Goal: Information Seeking & Learning: Check status

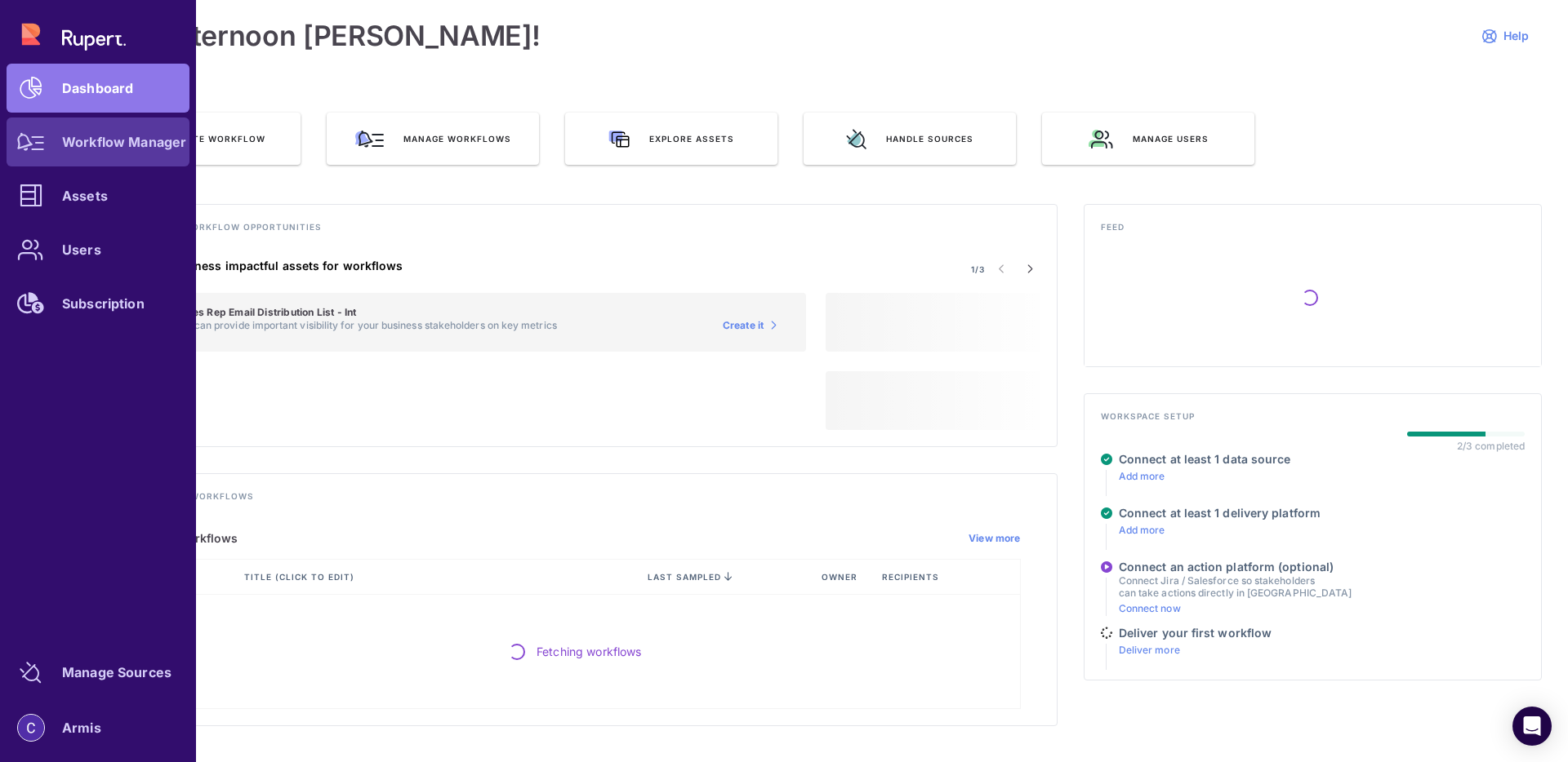
click at [36, 151] on icon at bounding box center [31, 141] width 28 height 18
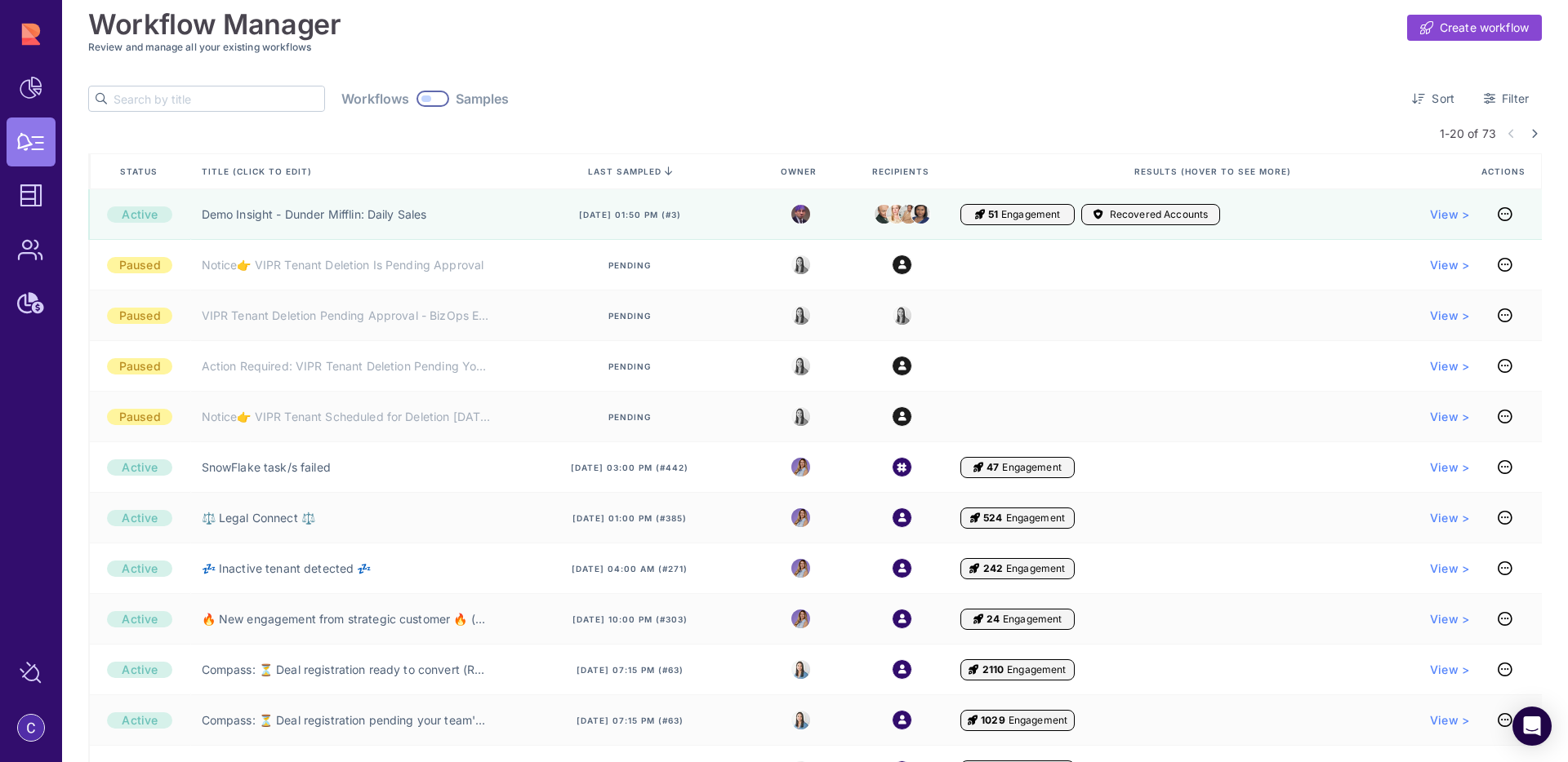
click at [152, 93] on input "text" at bounding box center [218, 99] width 211 height 24
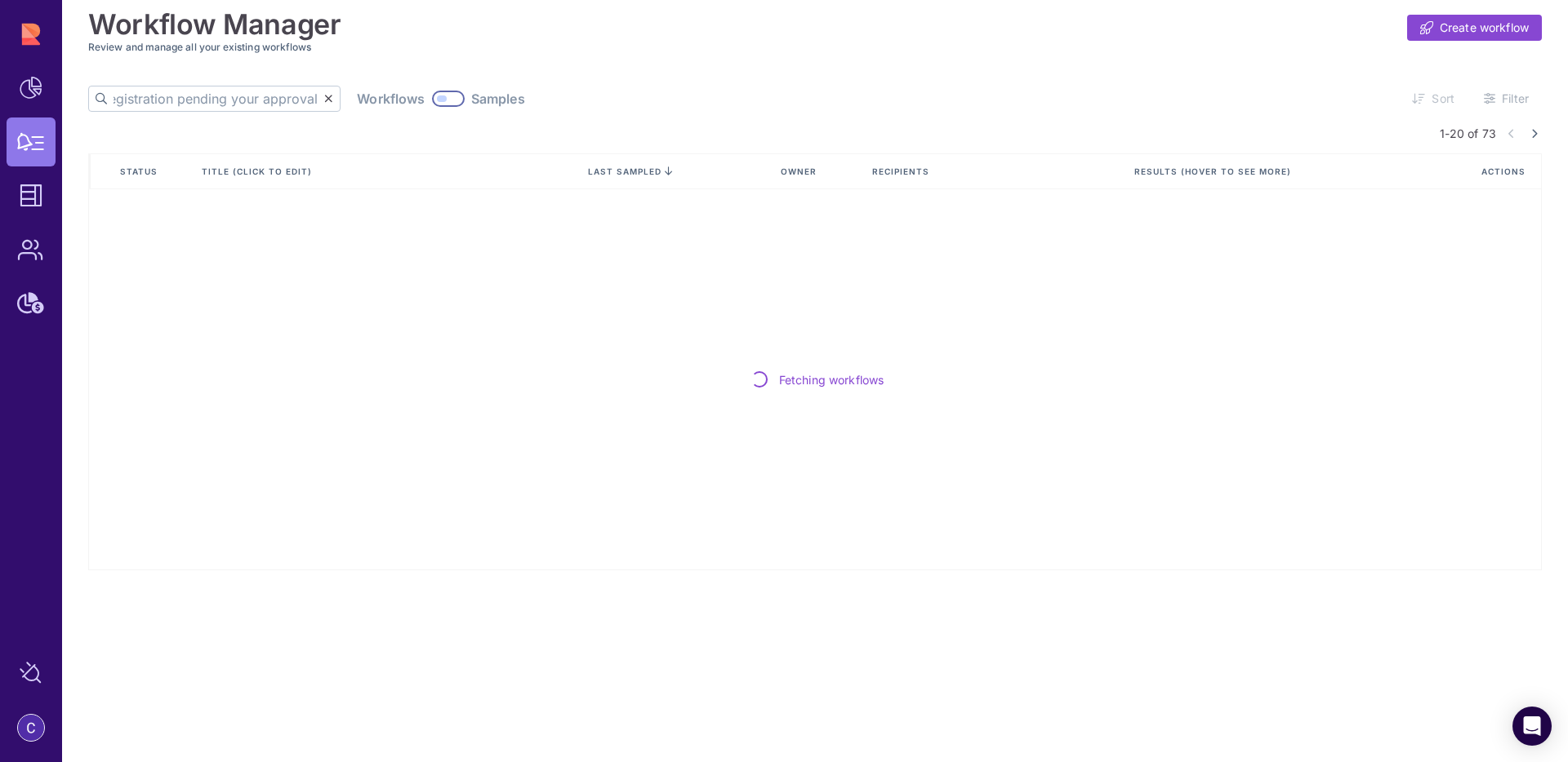
scroll to position [0, 89]
click at [268, 106] on input "deal registration pending your approval" at bounding box center [218, 99] width 211 height 24
drag, startPoint x: 180, startPoint y: 98, endPoint x: 260, endPoint y: 101, distance: 80.1
click at [260, 101] on input "deal registration pending your approval" at bounding box center [218, 99] width 211 height 24
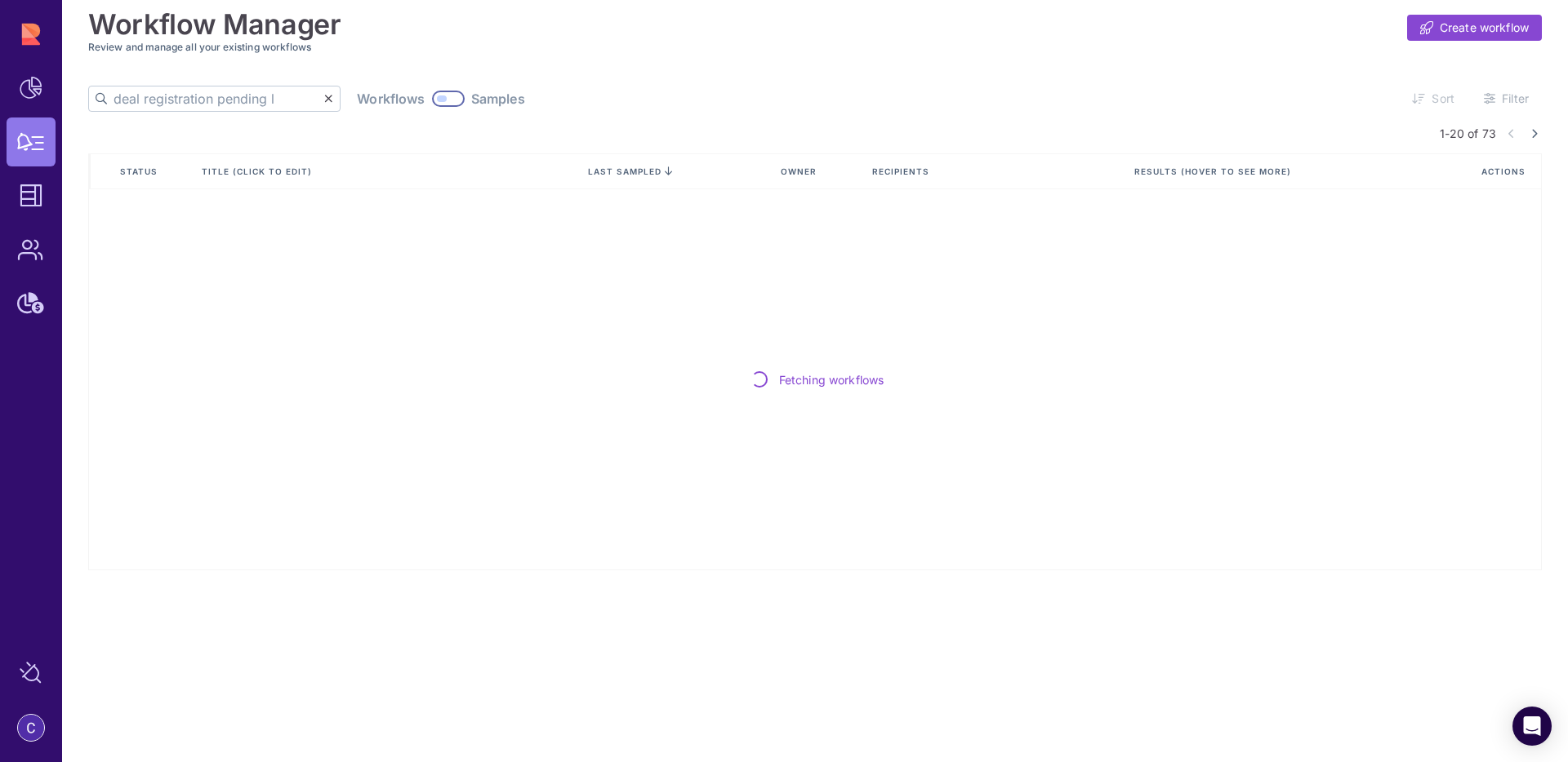
scroll to position [0, 11]
type input "deal registration"
click at [325, 102] on icon at bounding box center [329, 99] width 9 height 11
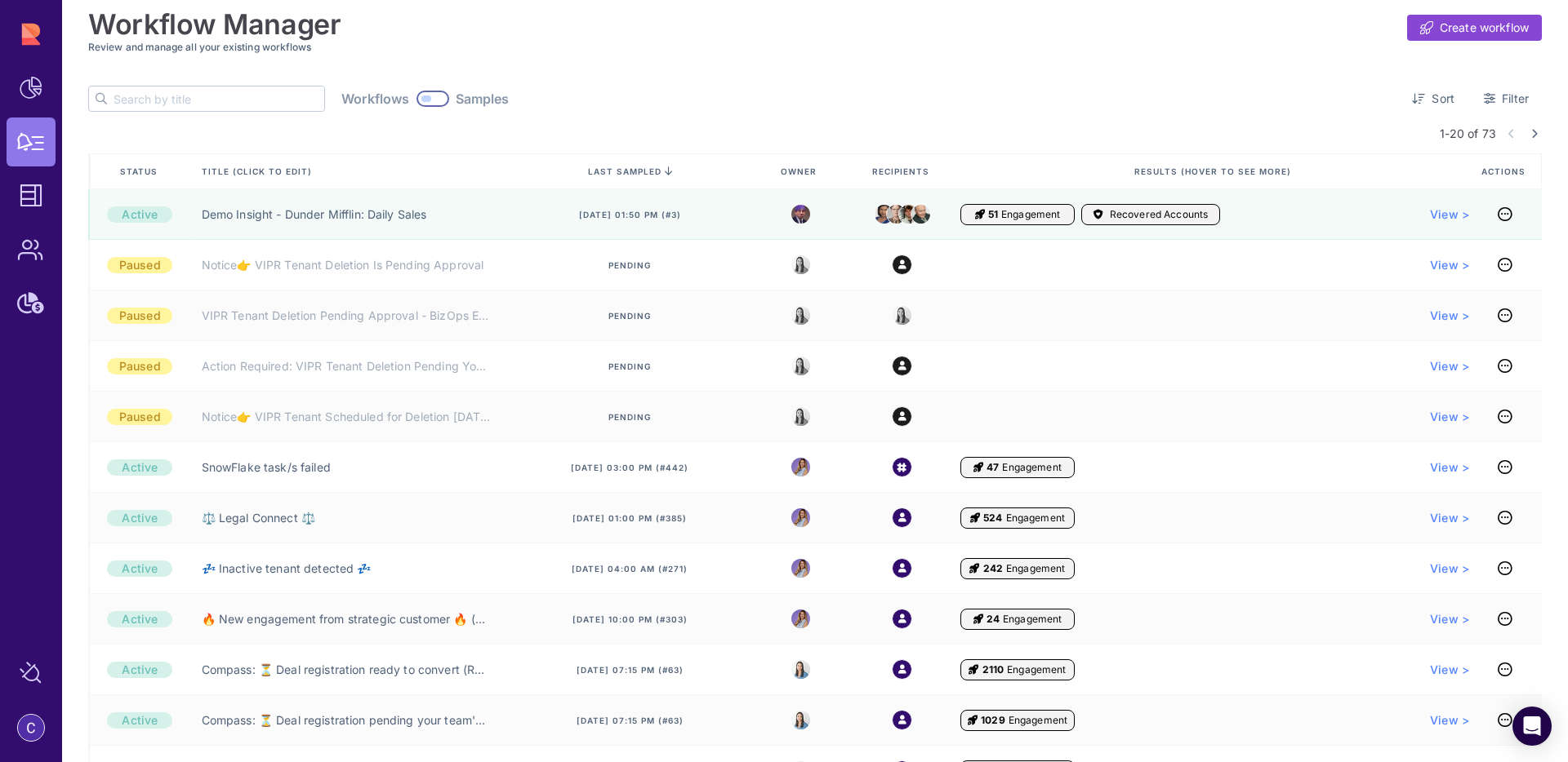
click at [188, 102] on input "text" at bounding box center [218, 99] width 211 height 24
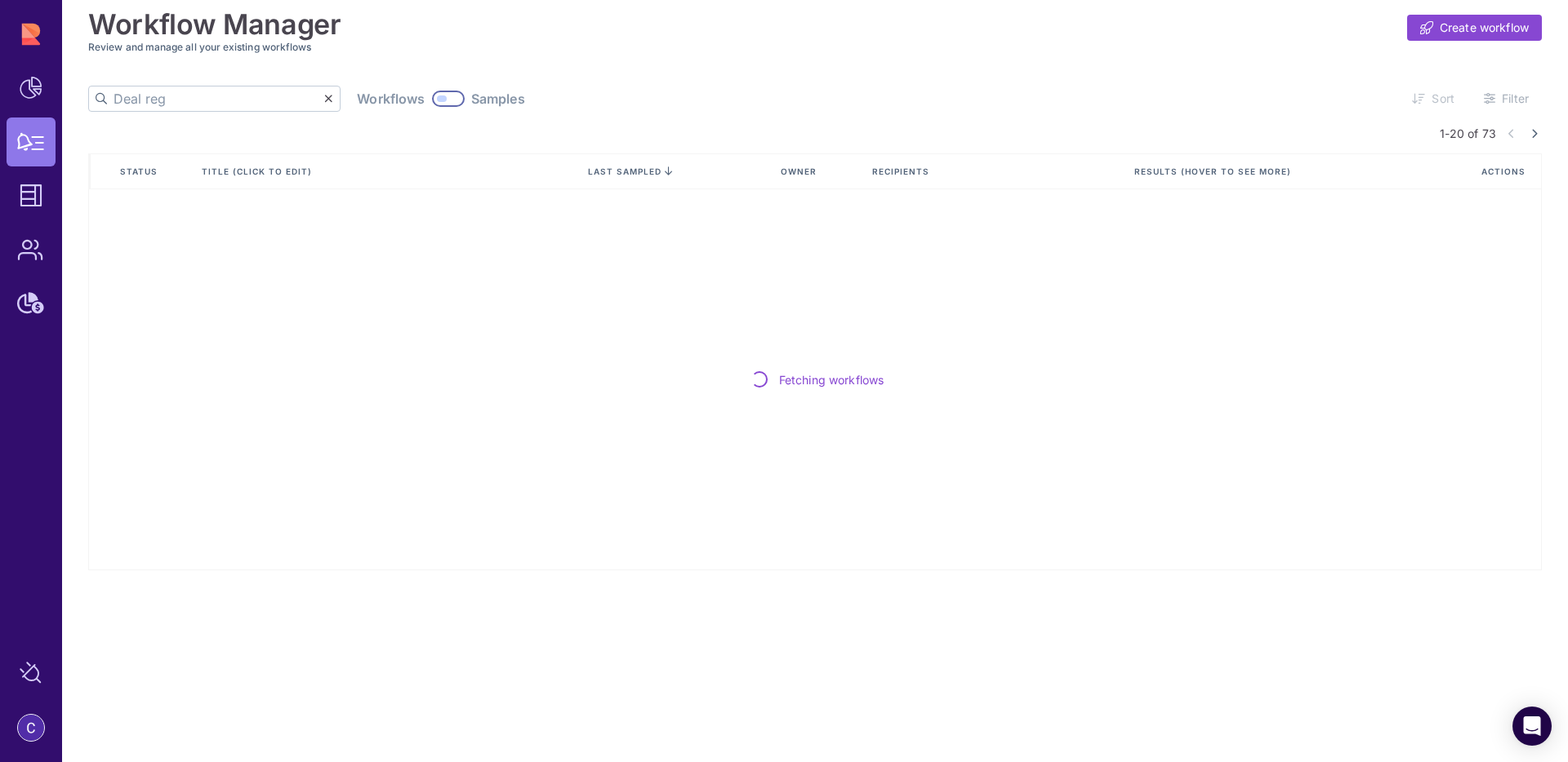
type input "Deal reg"
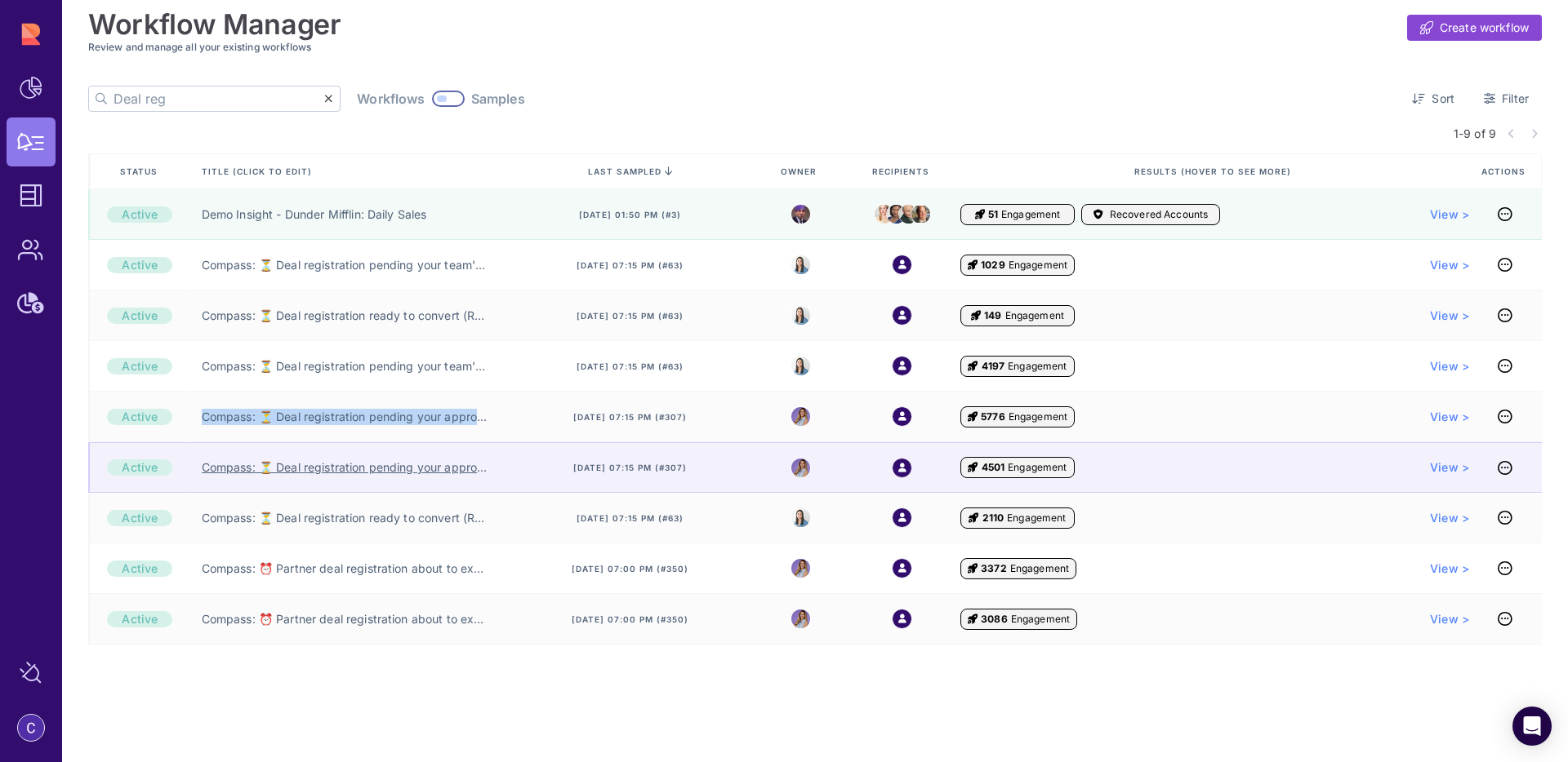
click at [458, 469] on link "Compass: ⏳ Deal registration pending your approval (RPM) ⏳" at bounding box center [346, 467] width 289 height 16
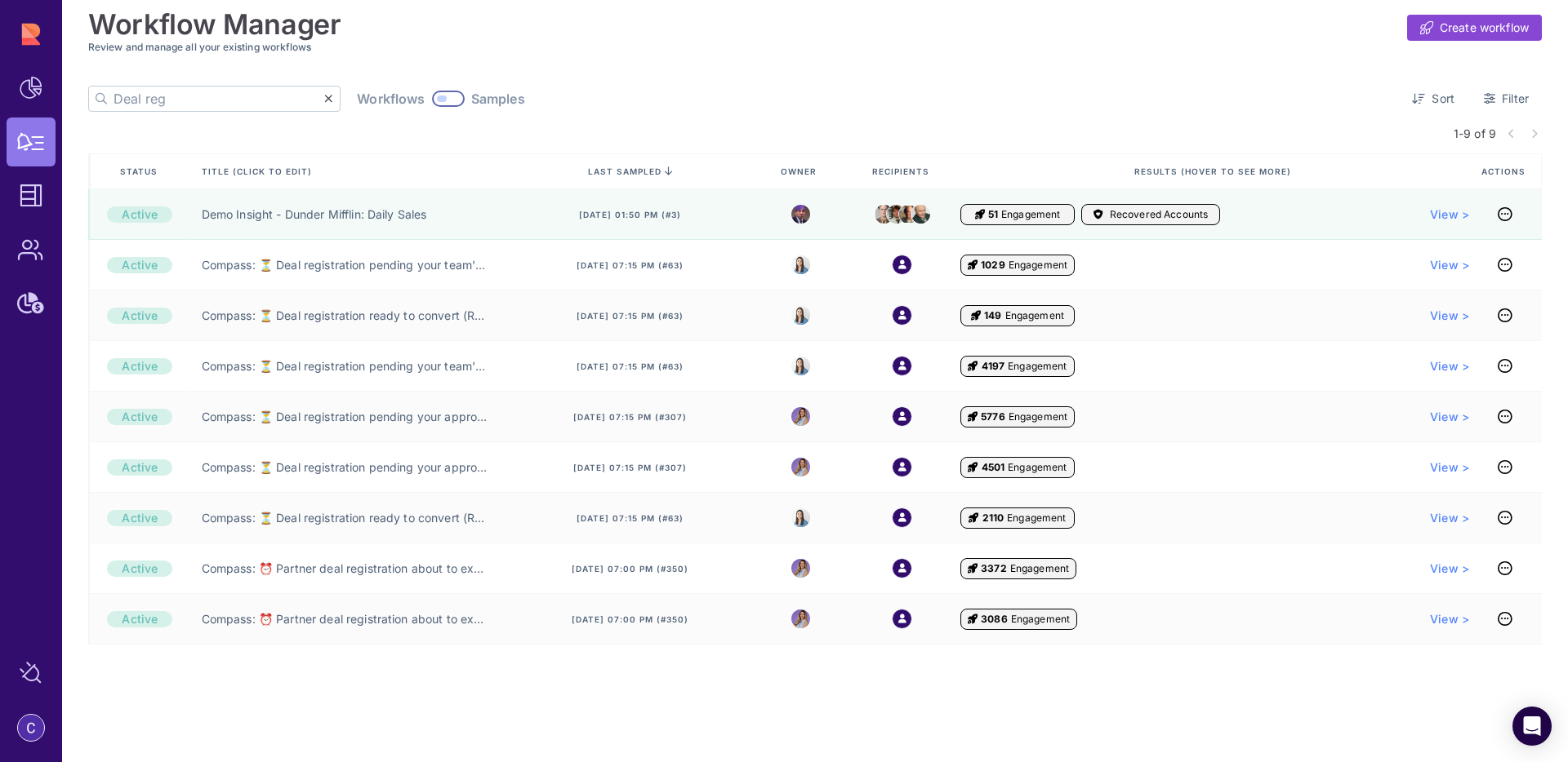
click at [432, 101] on div at bounding box center [448, 98] width 33 height 16
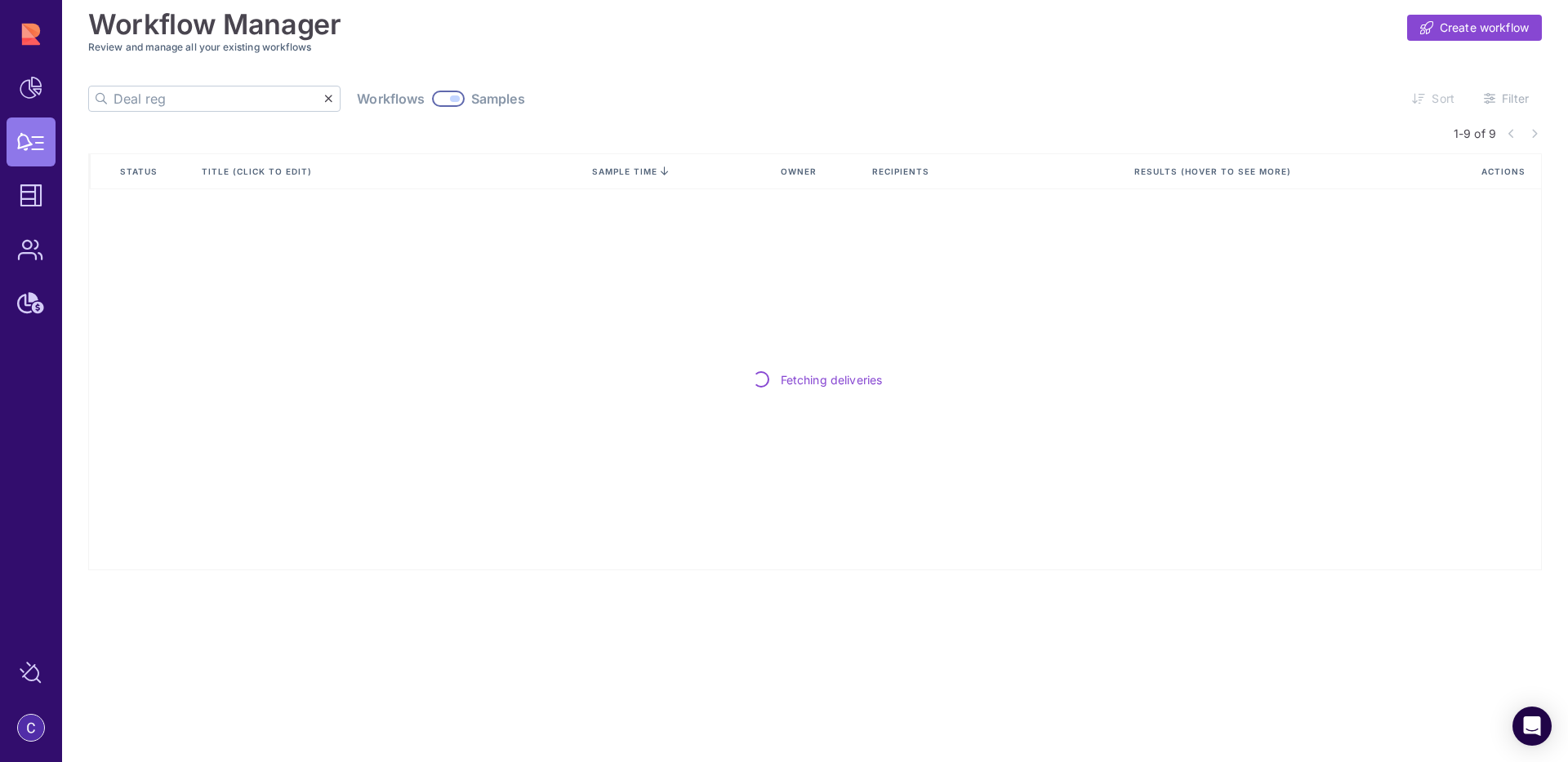
click at [432, 96] on div at bounding box center [448, 98] width 33 height 16
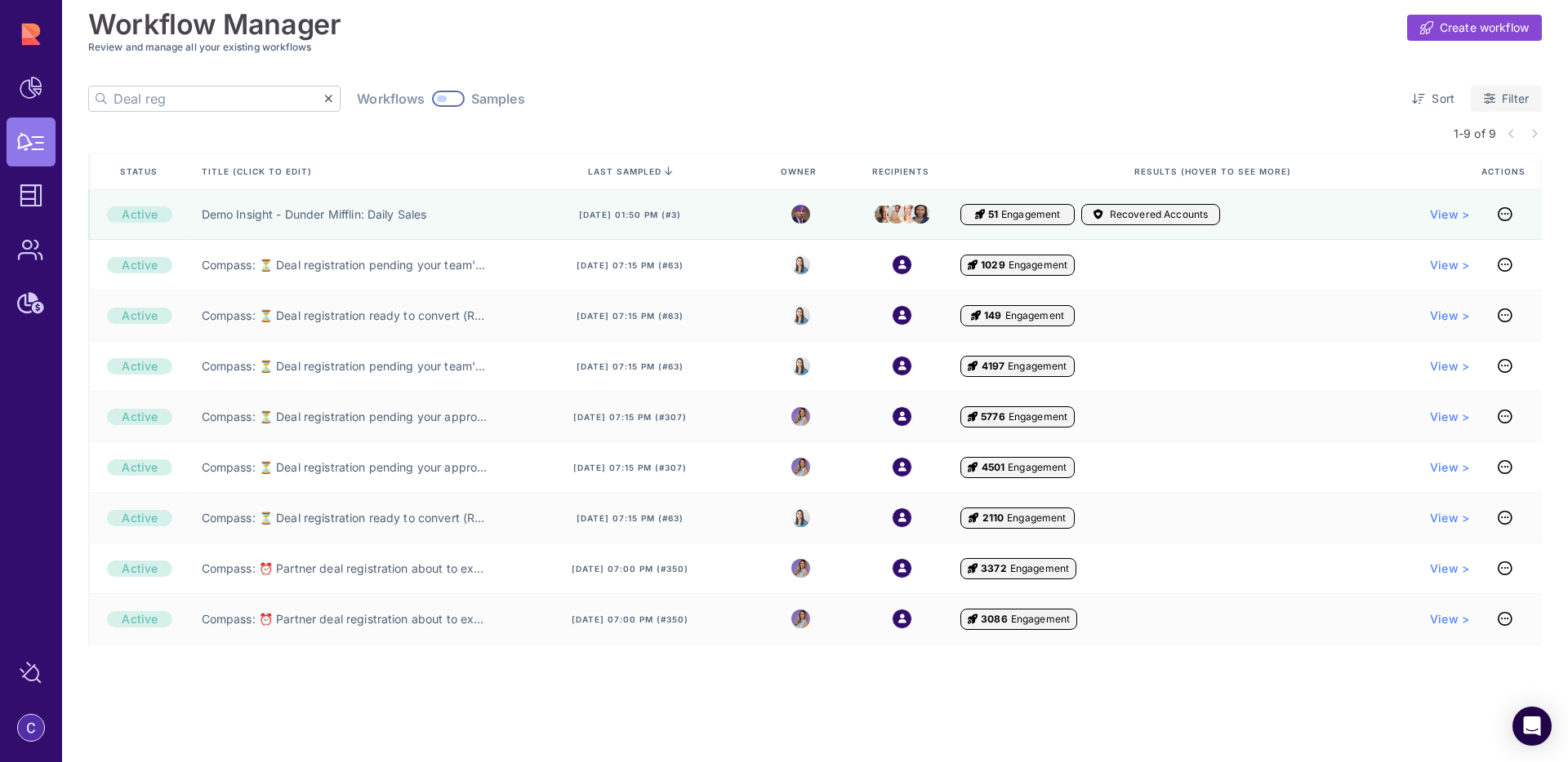
click at [1503, 101] on span "Filter" at bounding box center [1515, 98] width 27 height 16
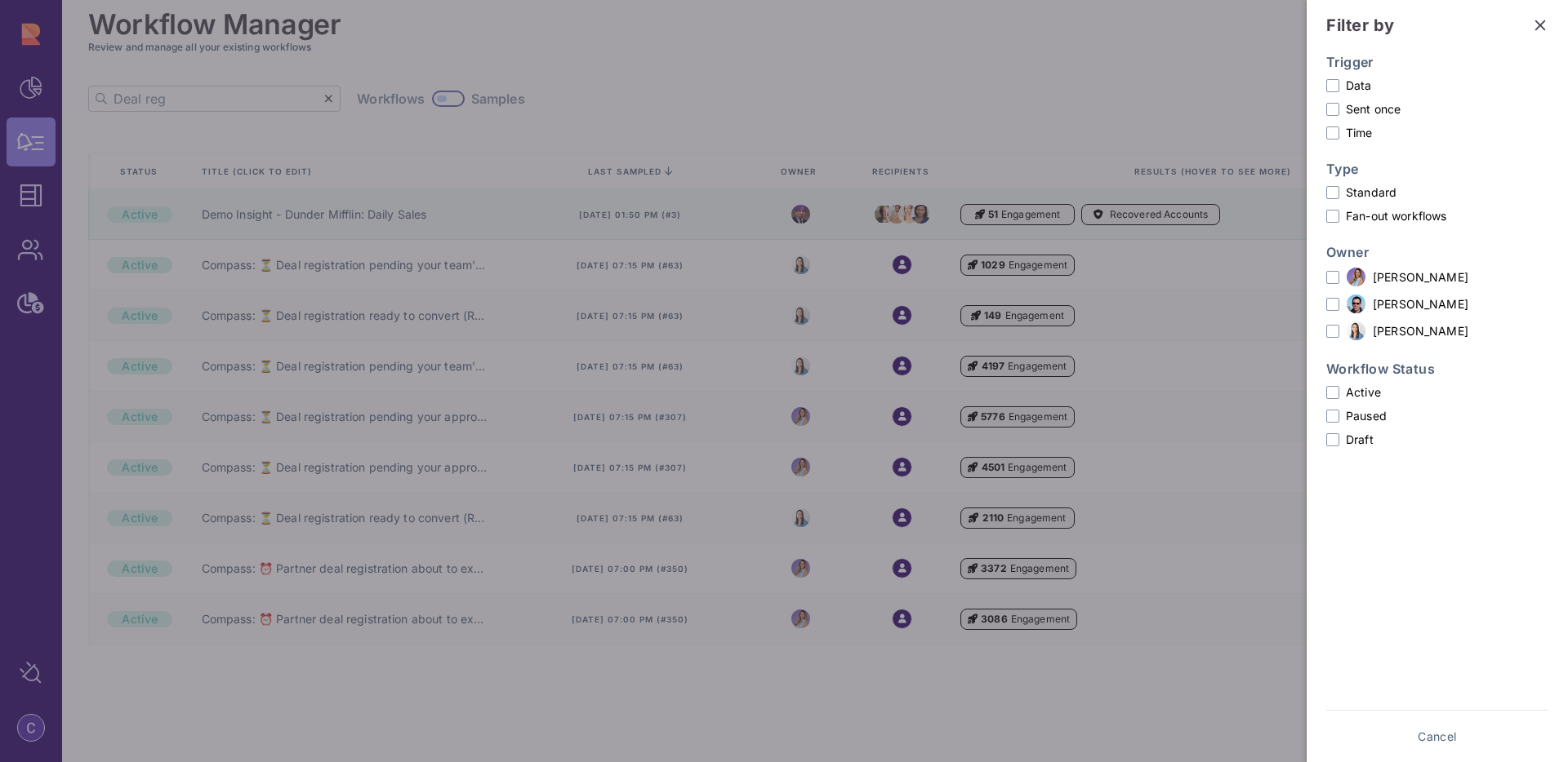
click at [1537, 22] on icon at bounding box center [1540, 25] width 10 height 10
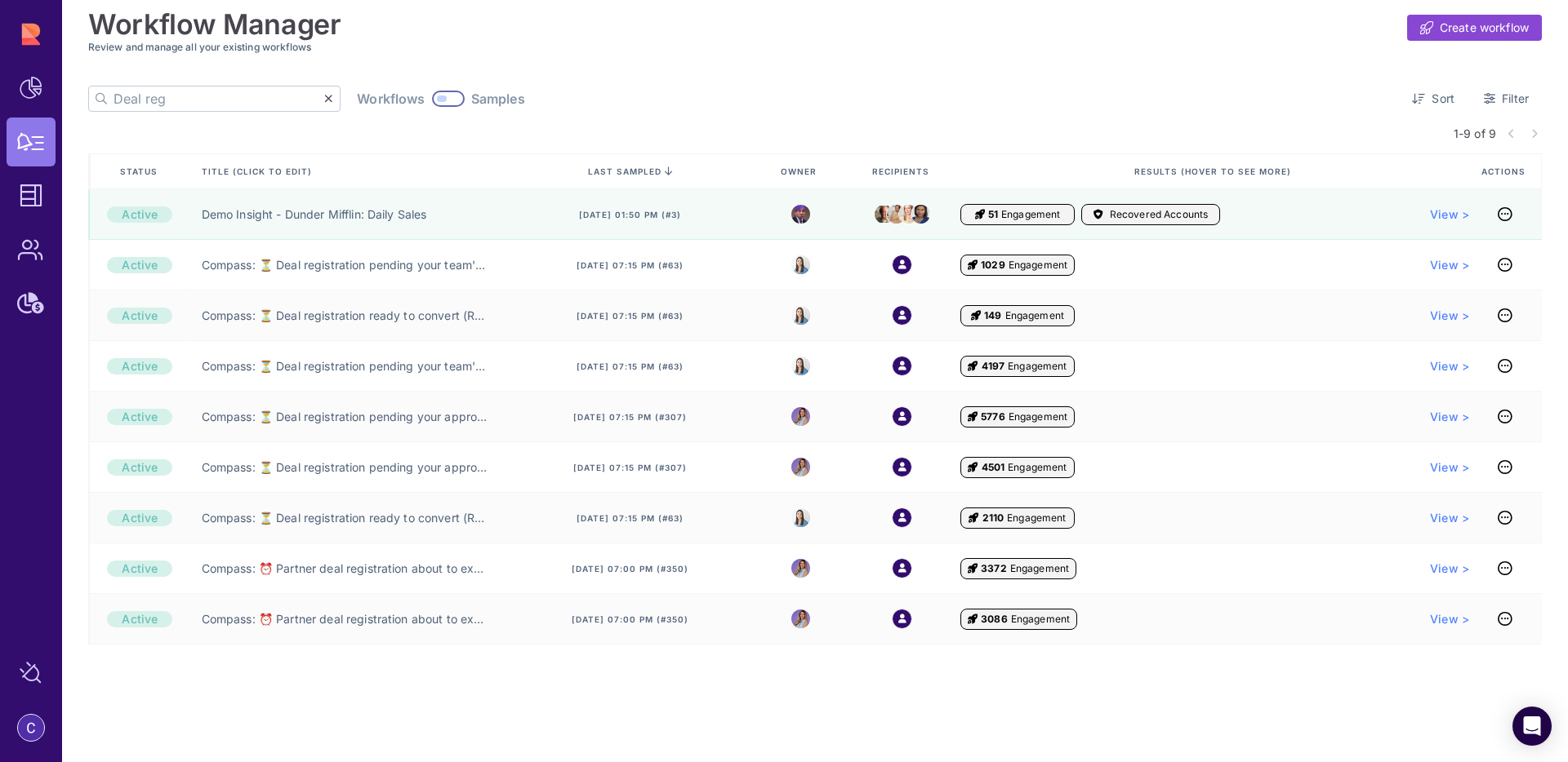
click at [198, 104] on input "Deal reg" at bounding box center [218, 99] width 211 height 24
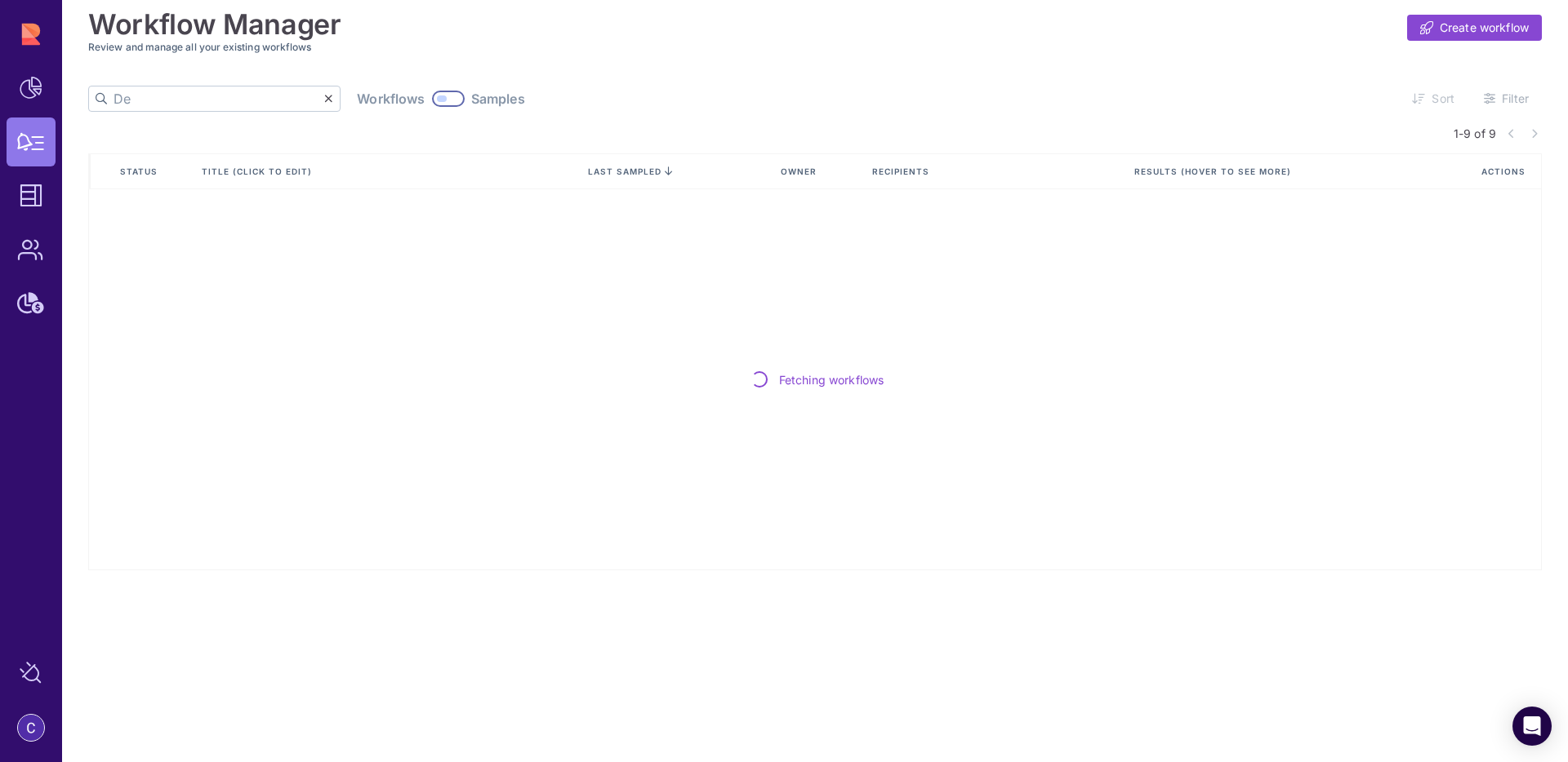
type input "D"
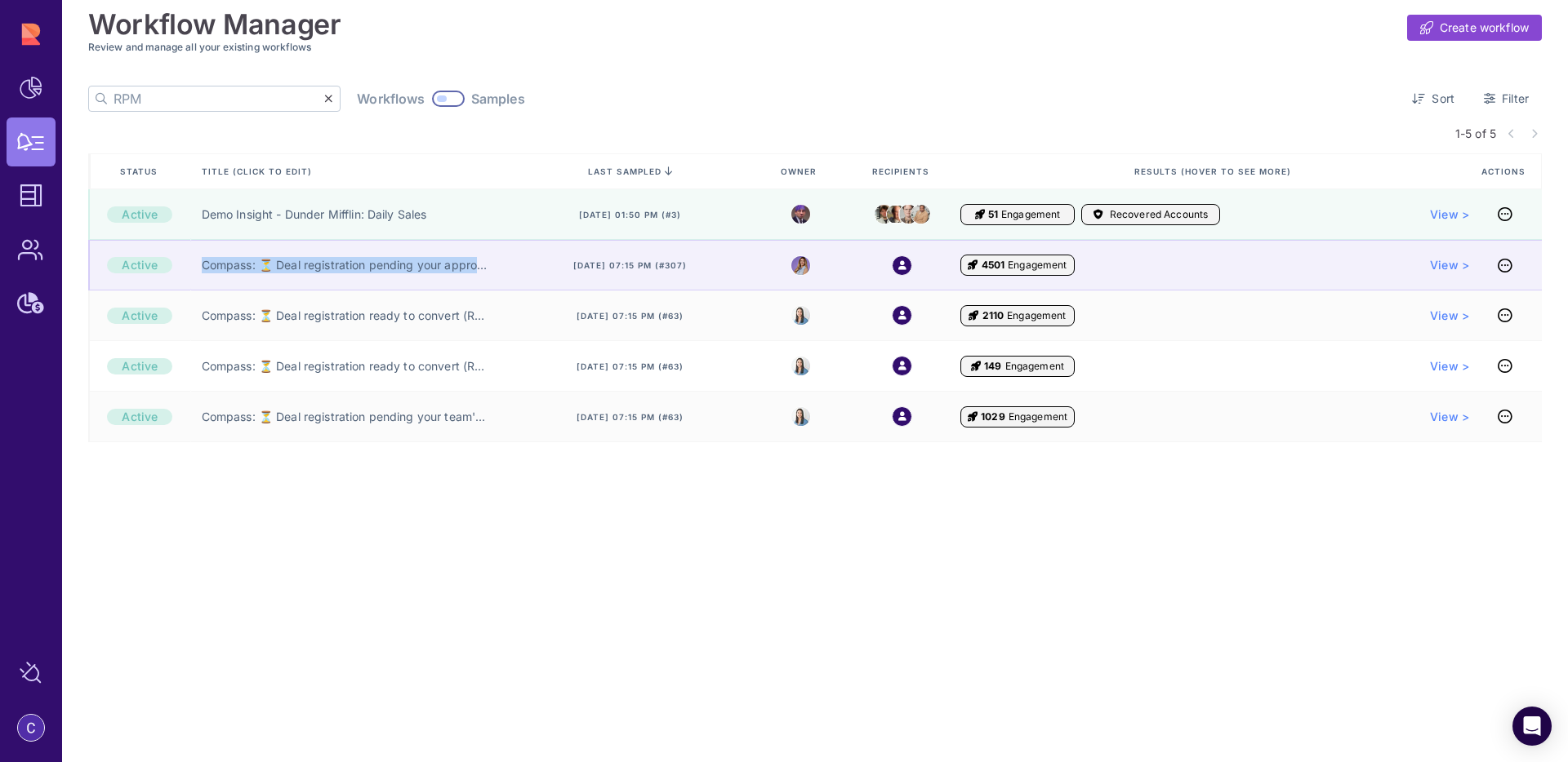
drag, startPoint x: 198, startPoint y: 266, endPoint x: 553, endPoint y: 265, distance: 355.0
click at [553, 265] on div "Active Compass: ⏳ Deal registration pending your approval (RPM) ⏳ [DATE] 07:15 …" at bounding box center [815, 266] width 1454 height 50
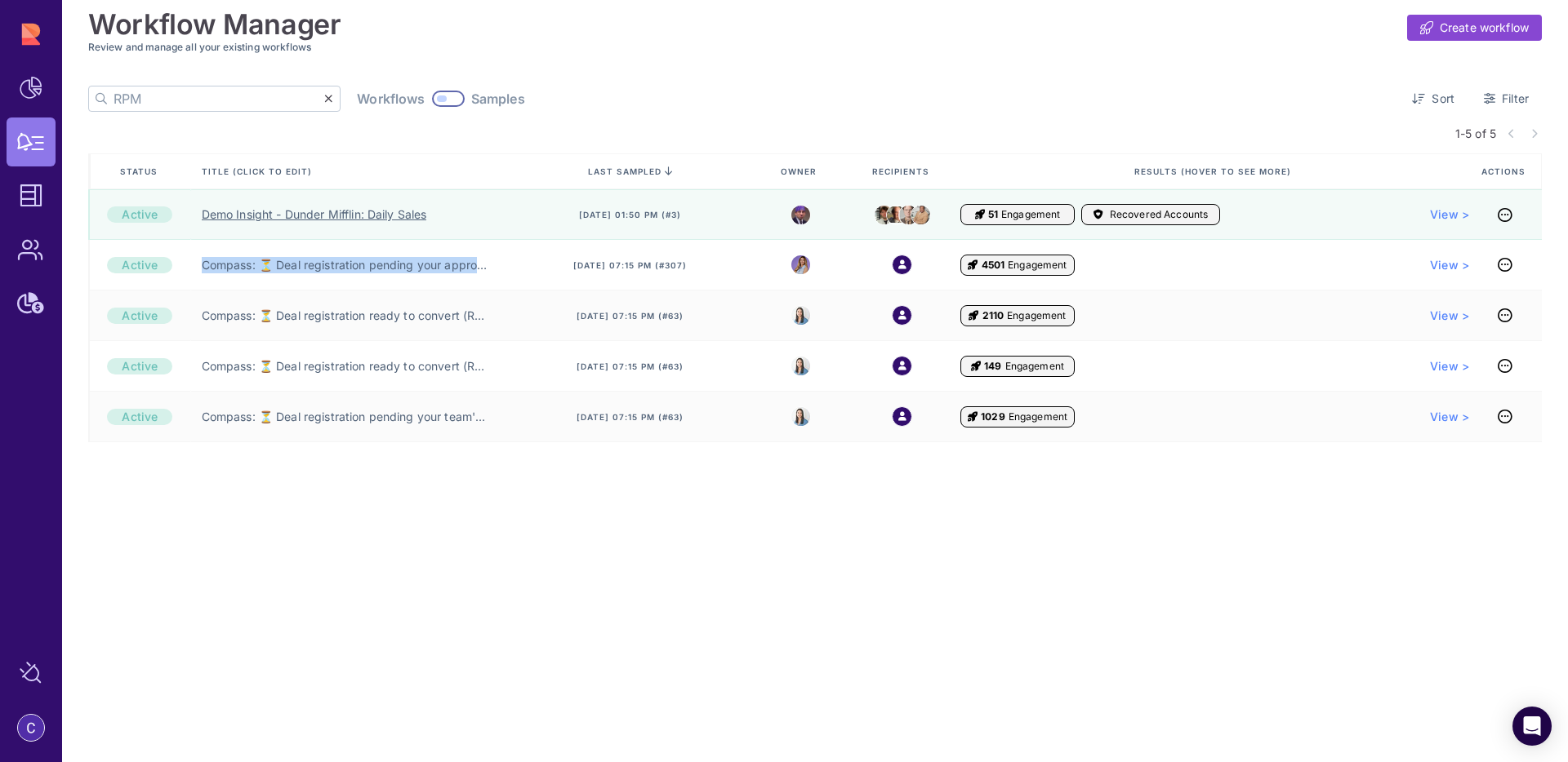
copy link "Compass: ⏳ Deal registration pending your approval (RPM) ⏳"
click at [187, 104] on input "RPM" at bounding box center [218, 99] width 211 height 24
paste input "Compass: ⏳ Deal registration pending your approval (RPM) ⏳"
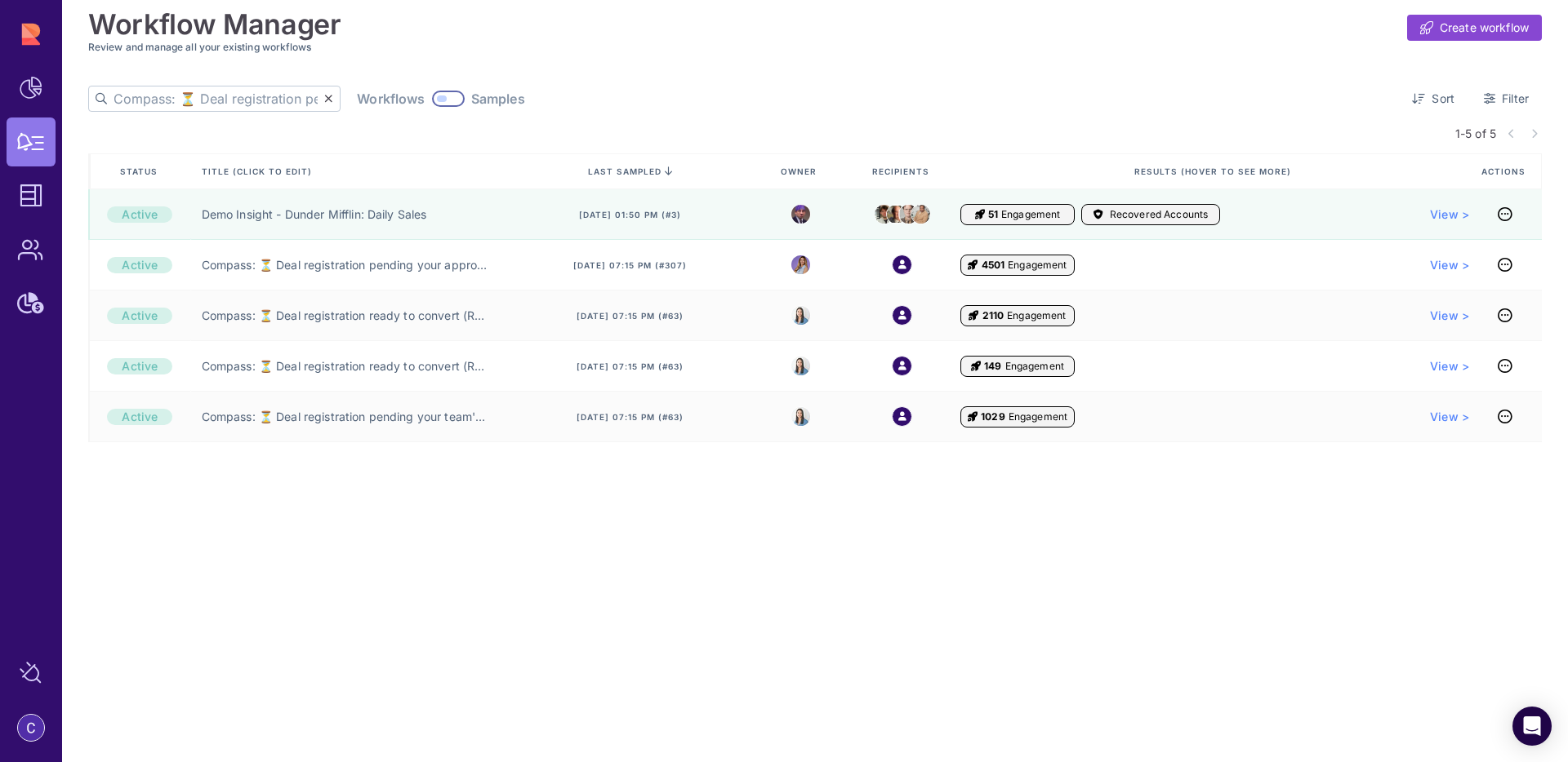
scroll to position [0, 239]
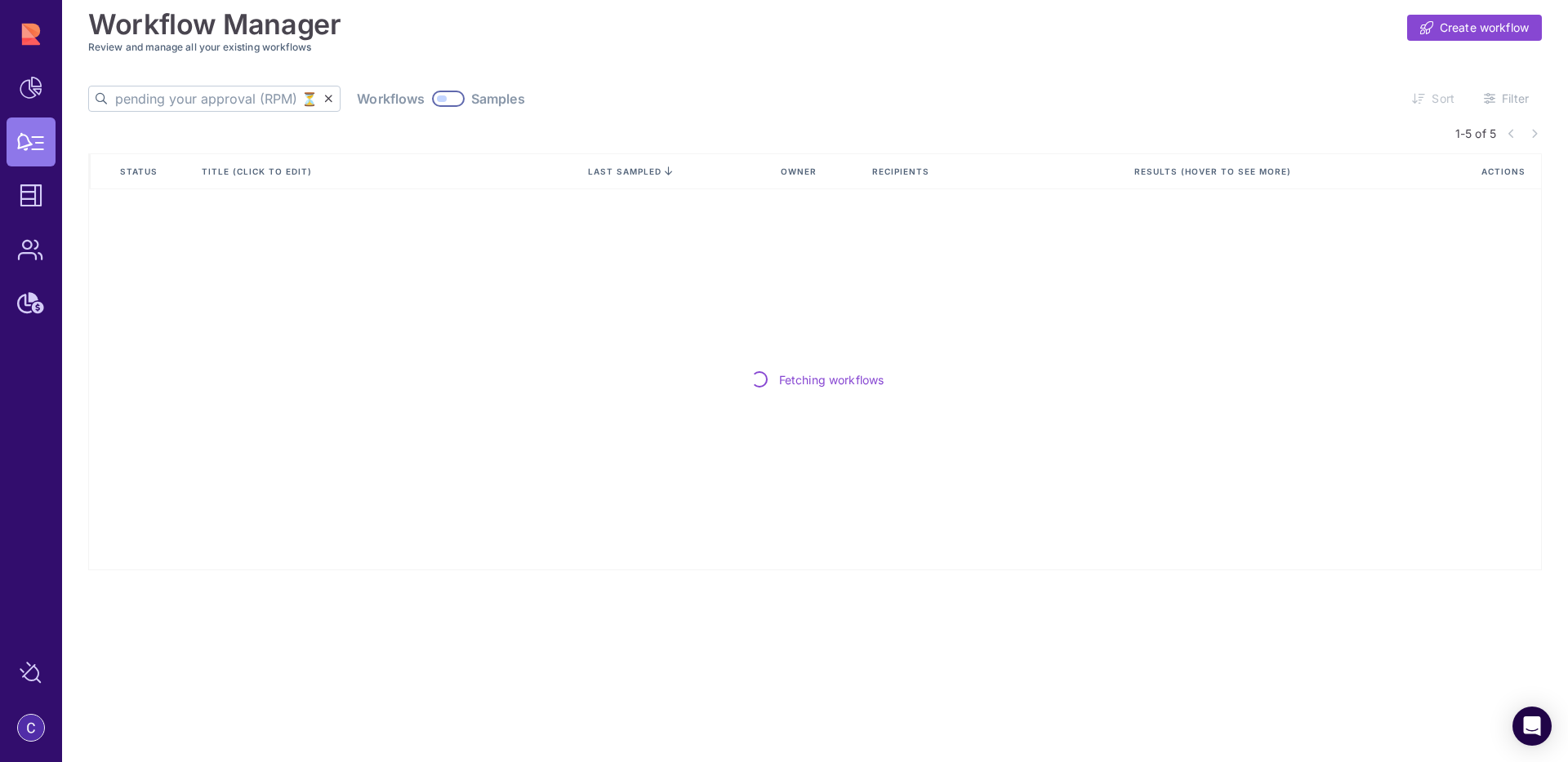
type input "Compass: ⏳ Deal registration pending your approval (RPM) ⏳"
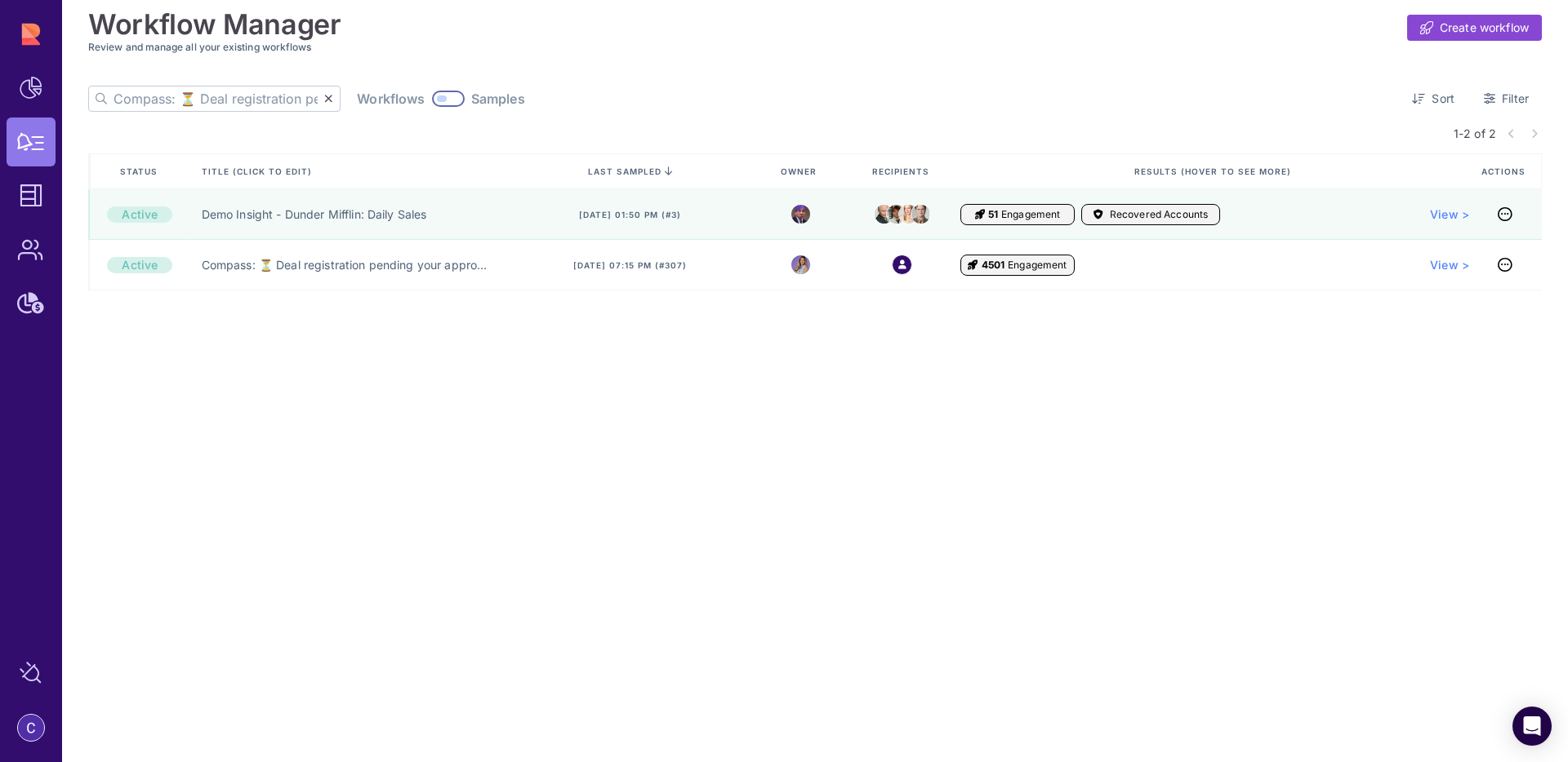
click at [432, 98] on div at bounding box center [448, 98] width 33 height 16
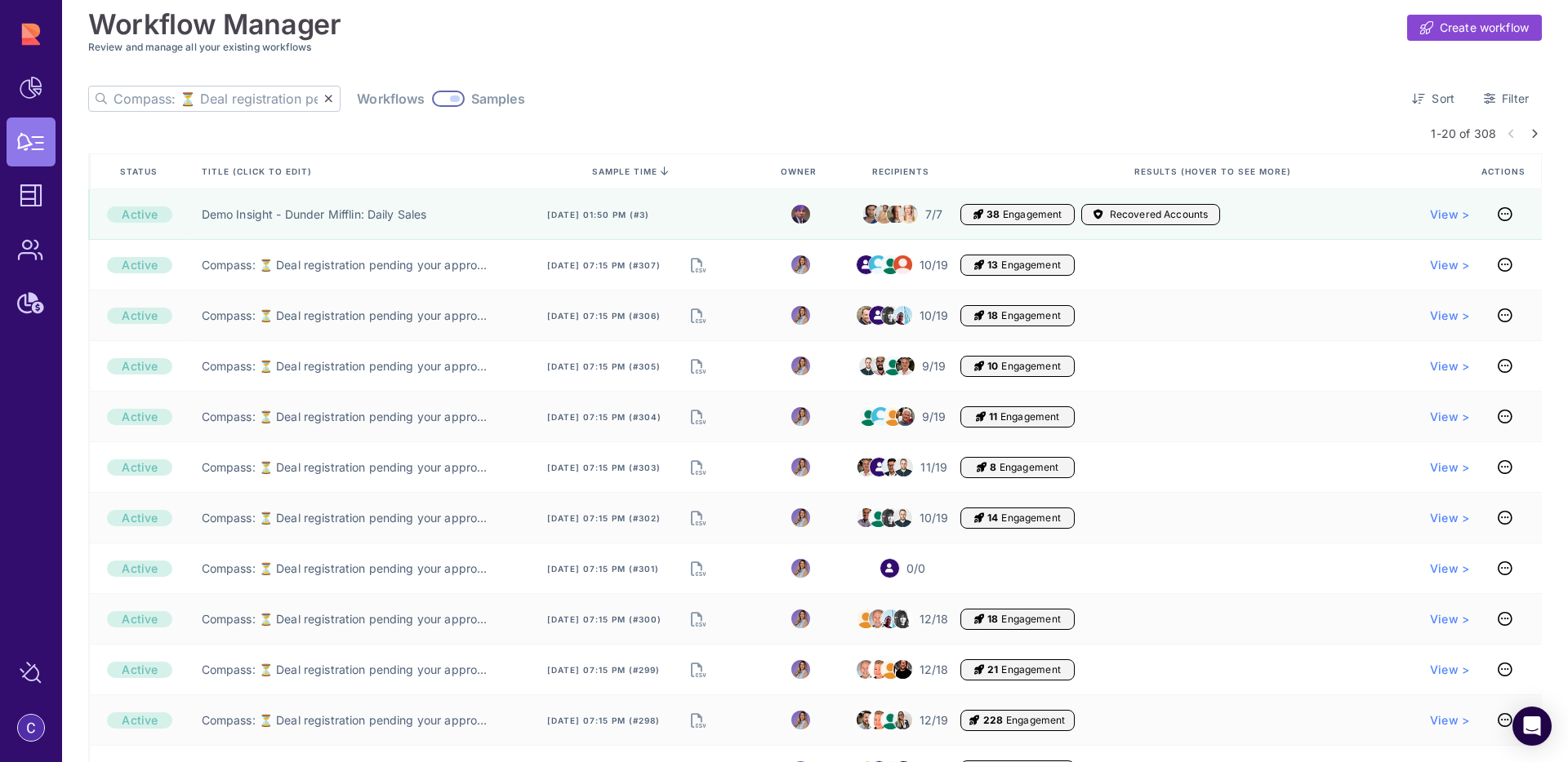
click at [1532, 134] on icon at bounding box center [1534, 134] width 7 height 9
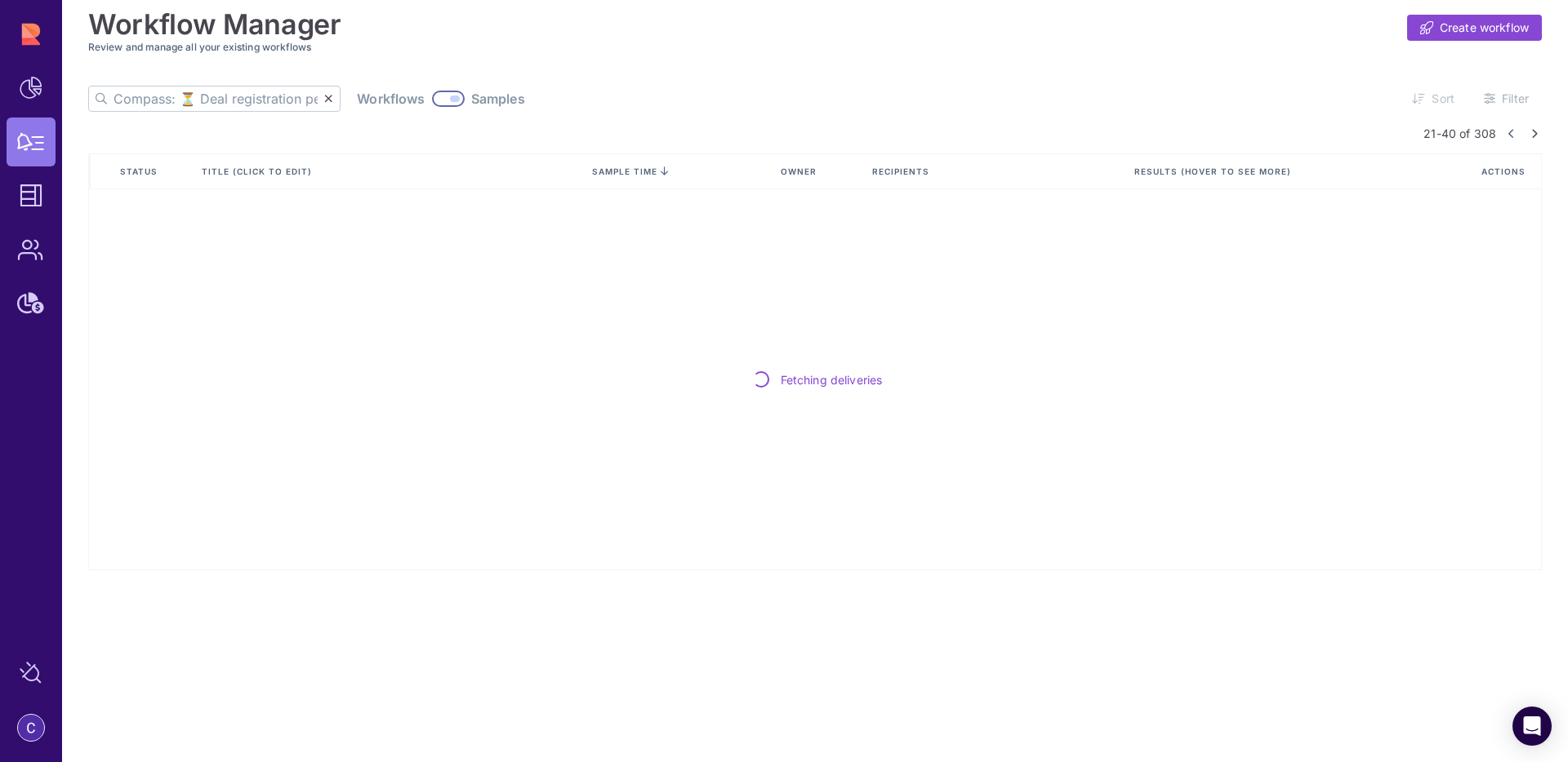
click at [1528, 134] on link at bounding box center [1534, 134] width 15 height 9
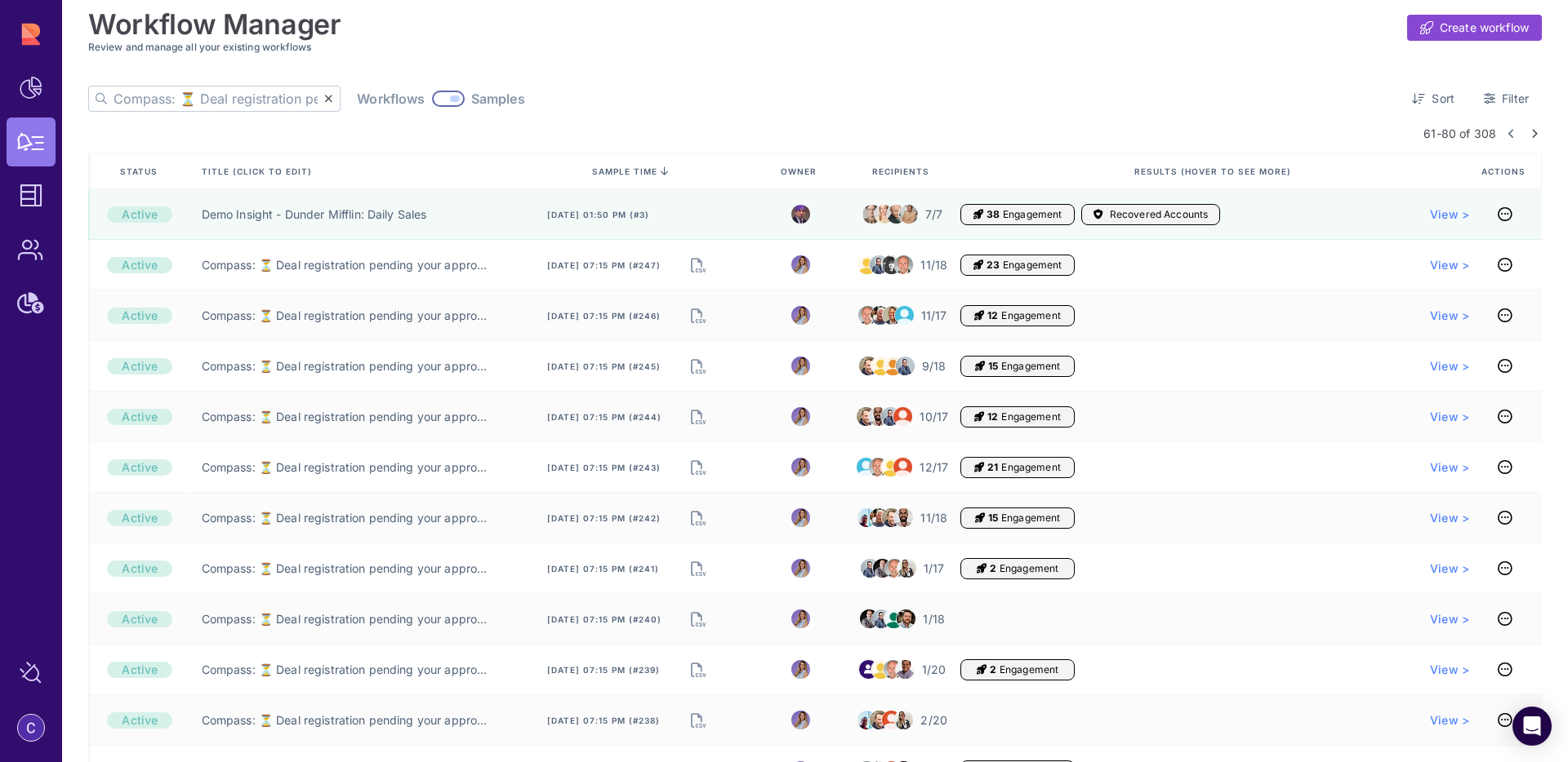
click at [1532, 132] on icon at bounding box center [1534, 134] width 7 height 9
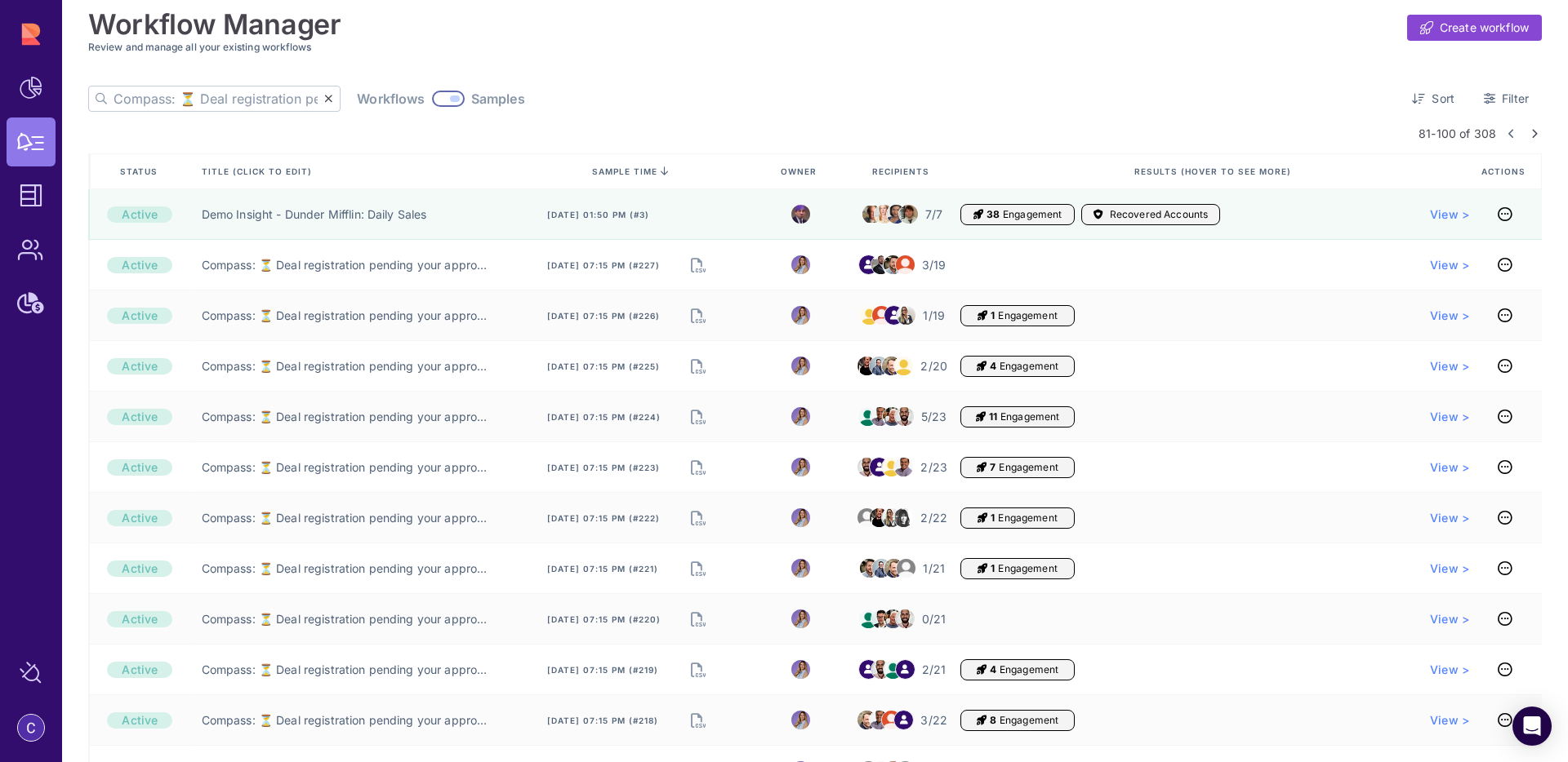
click at [1532, 135] on icon at bounding box center [1534, 134] width 7 height 9
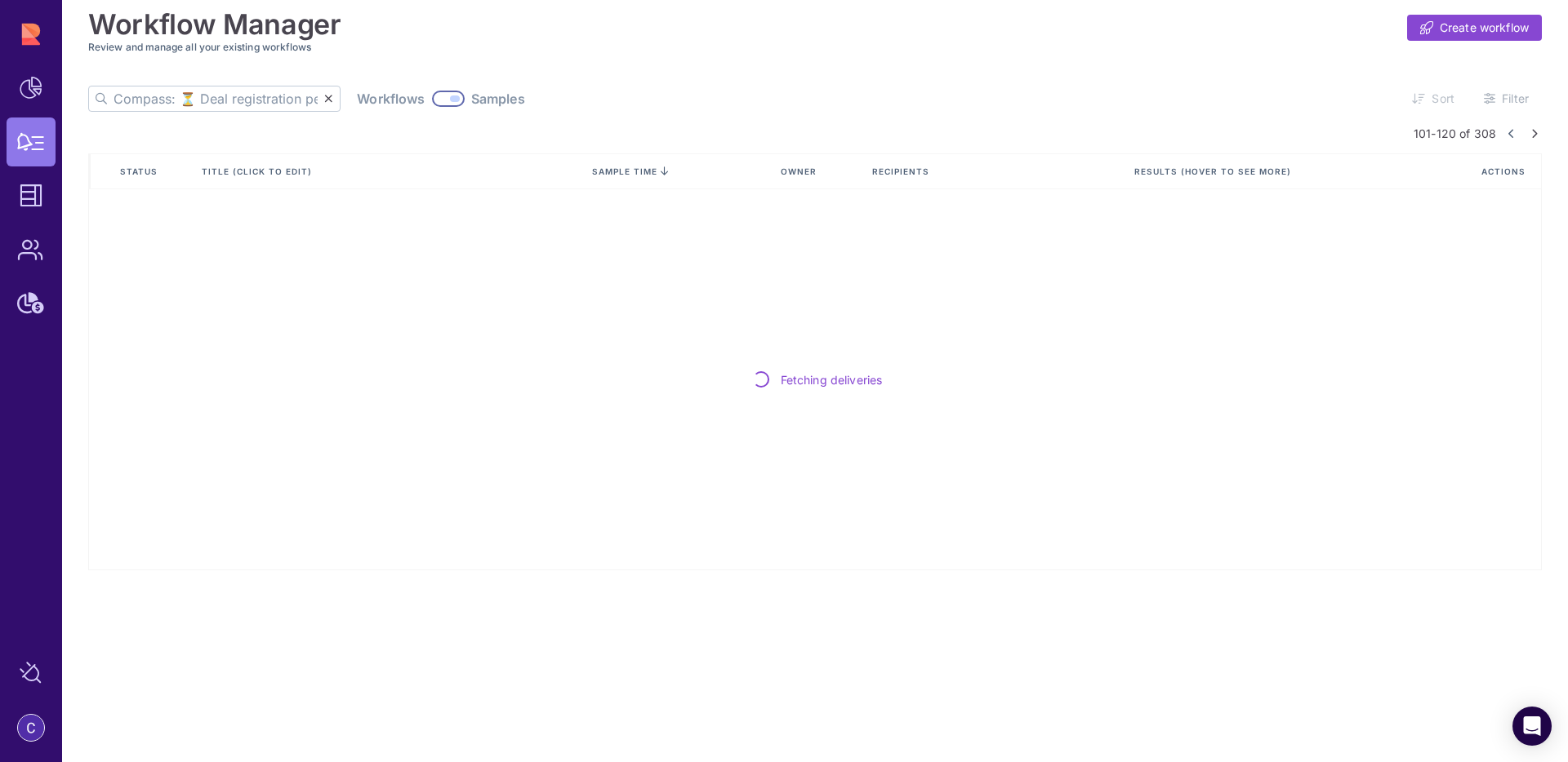
click at [1532, 135] on icon at bounding box center [1534, 134] width 7 height 9
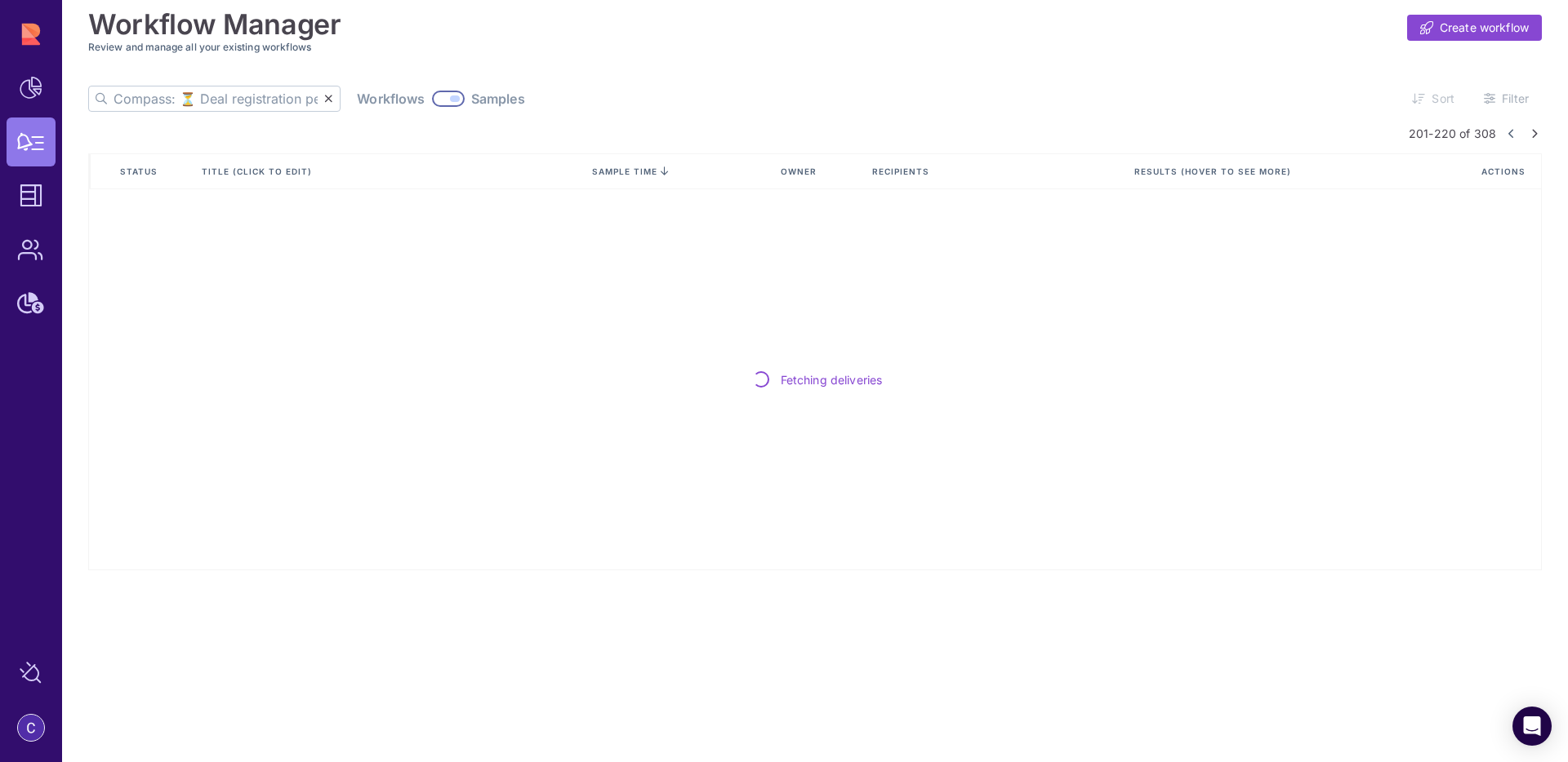
click at [1532, 135] on icon at bounding box center [1534, 134] width 7 height 9
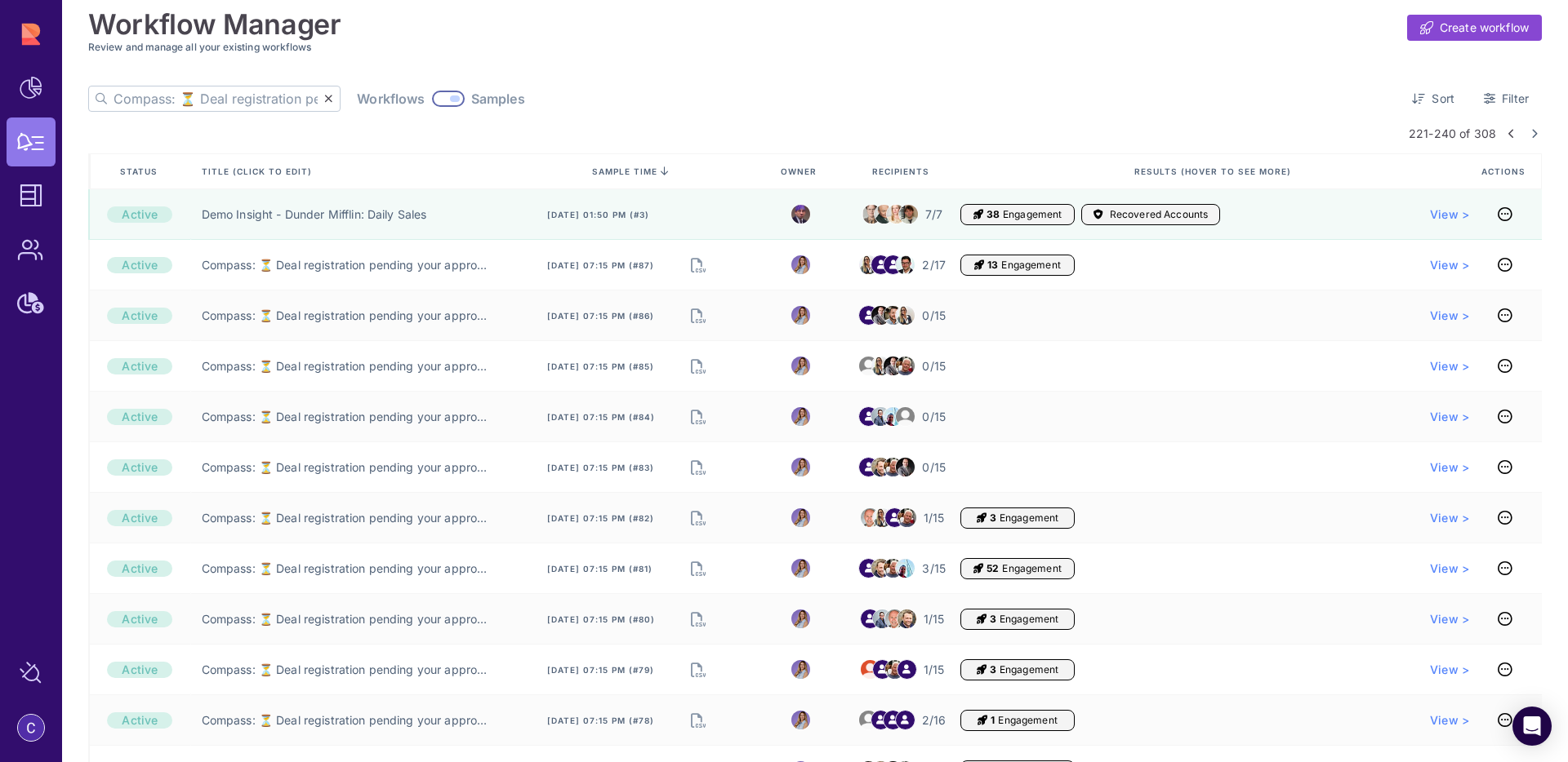
click at [1508, 137] on icon at bounding box center [1511, 134] width 7 height 9
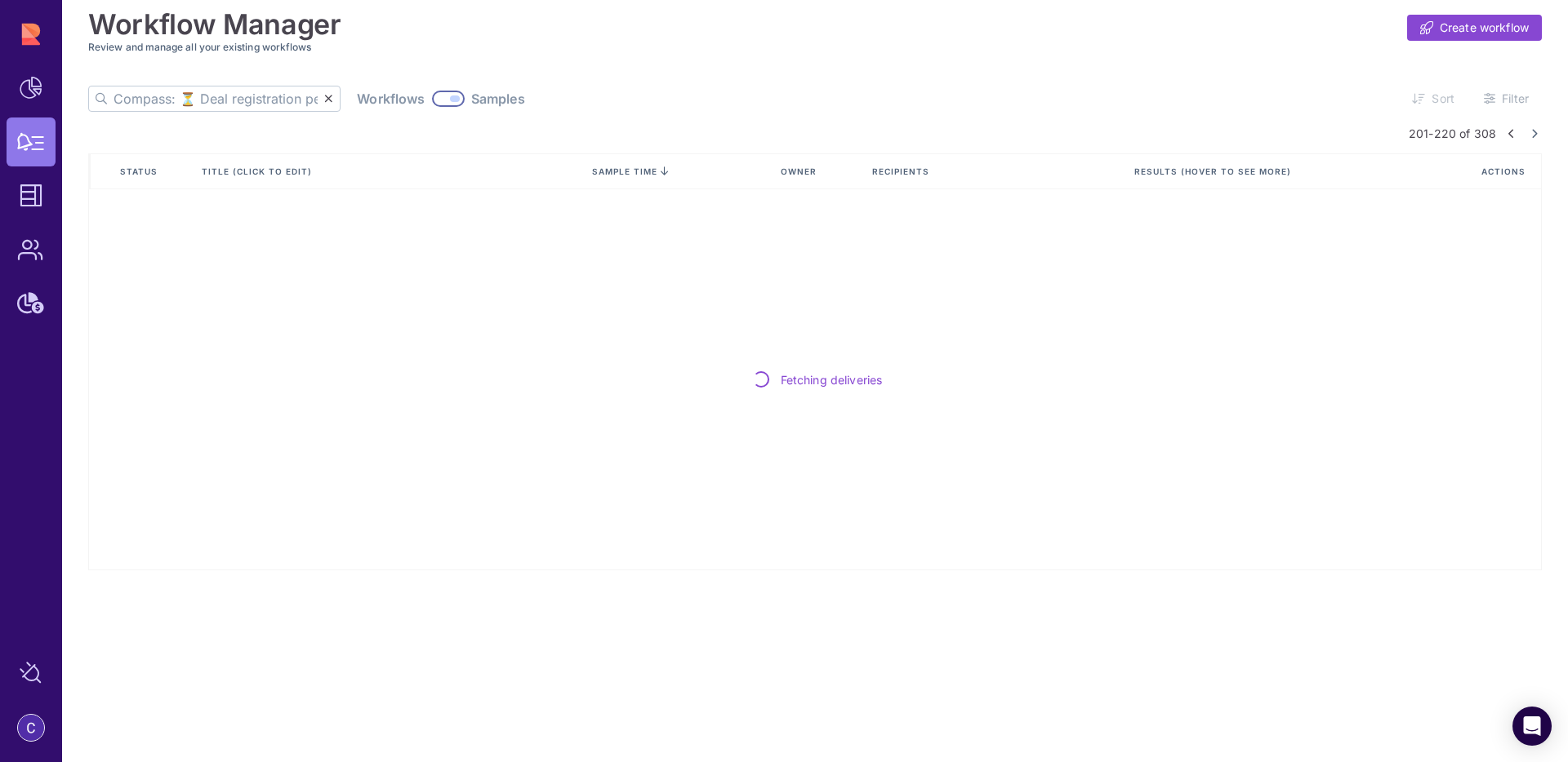
click at [1506, 137] on link at bounding box center [1512, 134] width 15 height 9
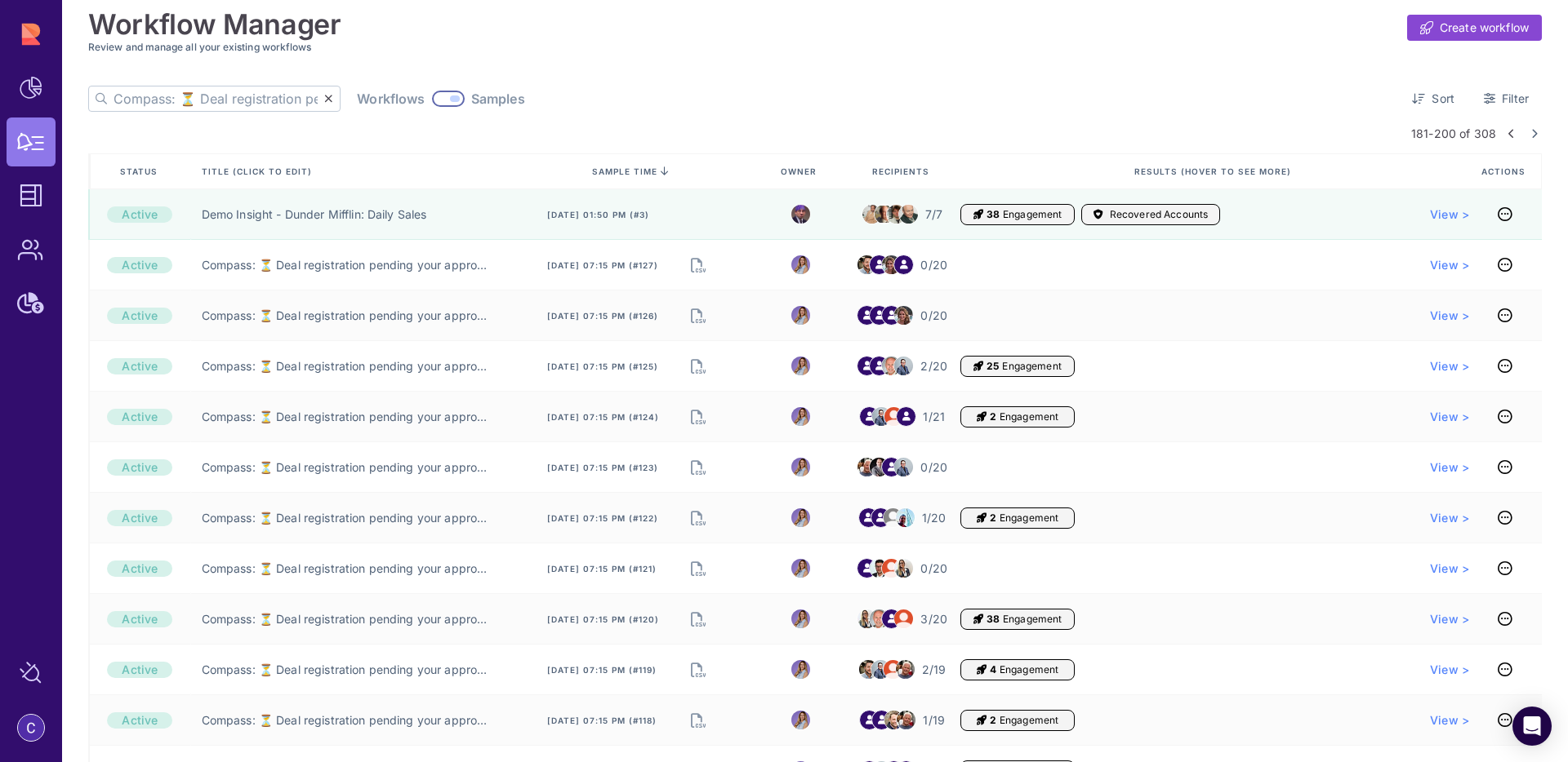
click at [1508, 134] on icon at bounding box center [1511, 134] width 7 height 9
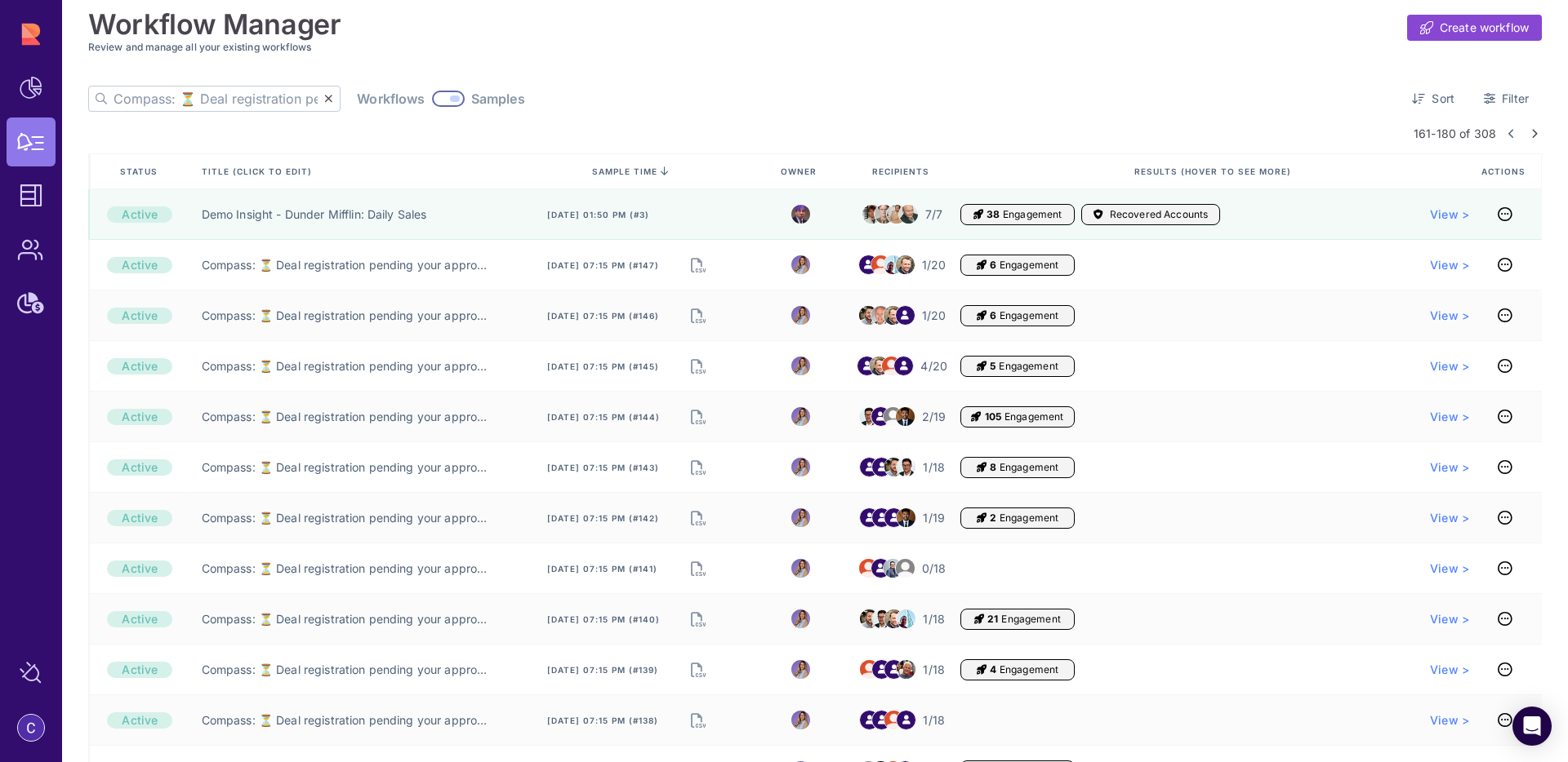
click at [1532, 131] on icon at bounding box center [1534, 134] width 7 height 9
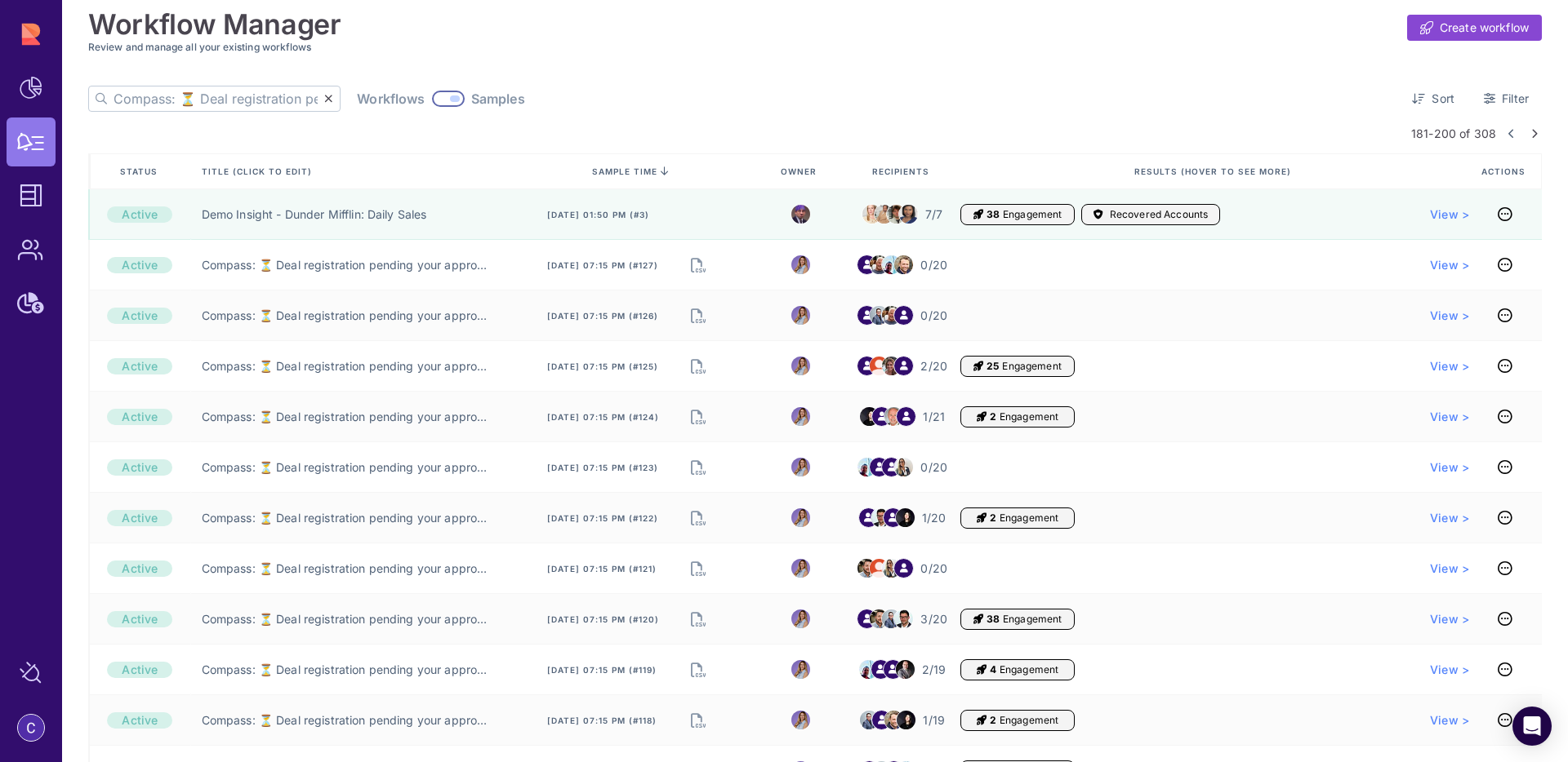
click at [1532, 133] on icon at bounding box center [1534, 134] width 7 height 9
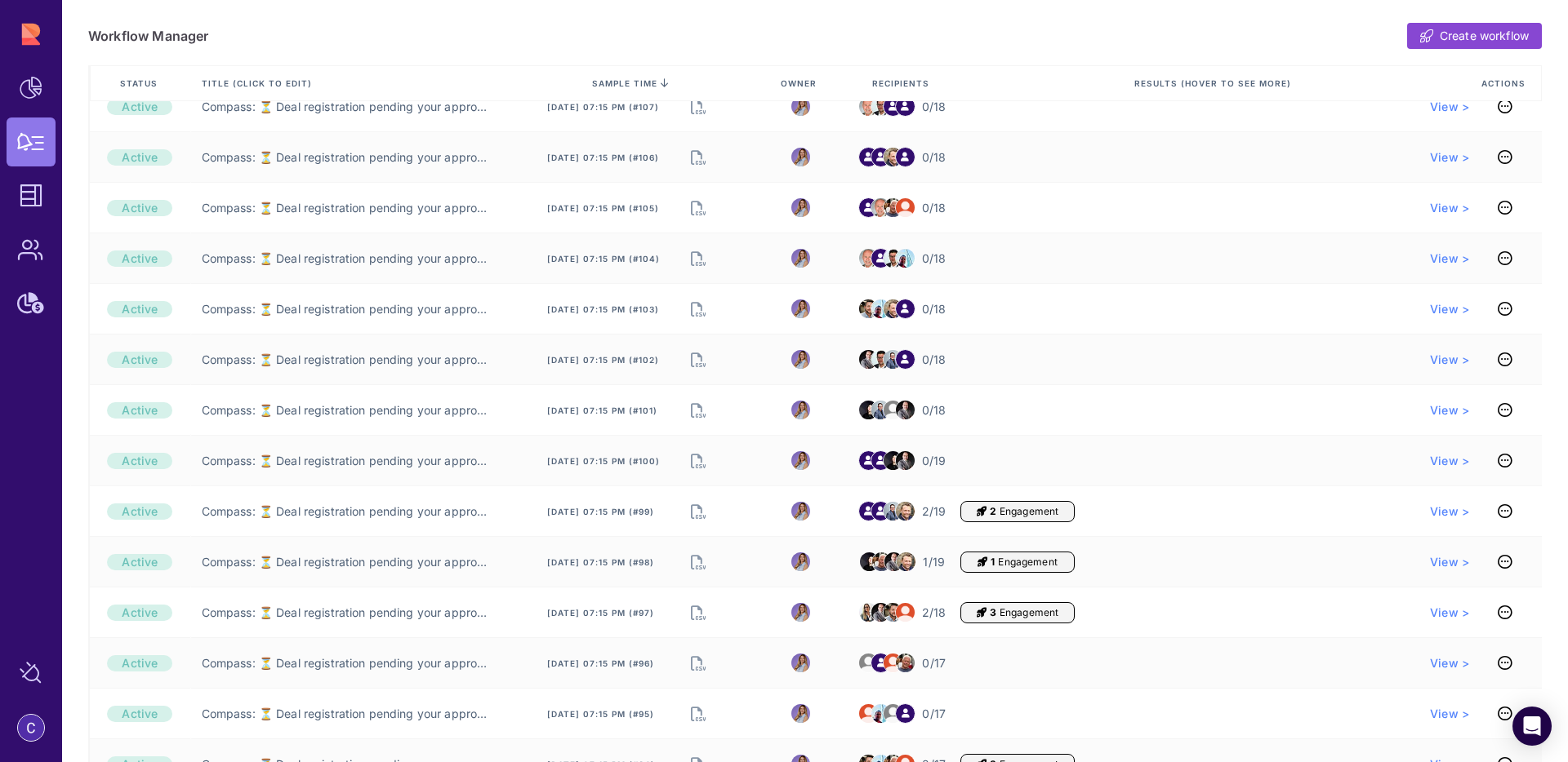
scroll to position [22, 0]
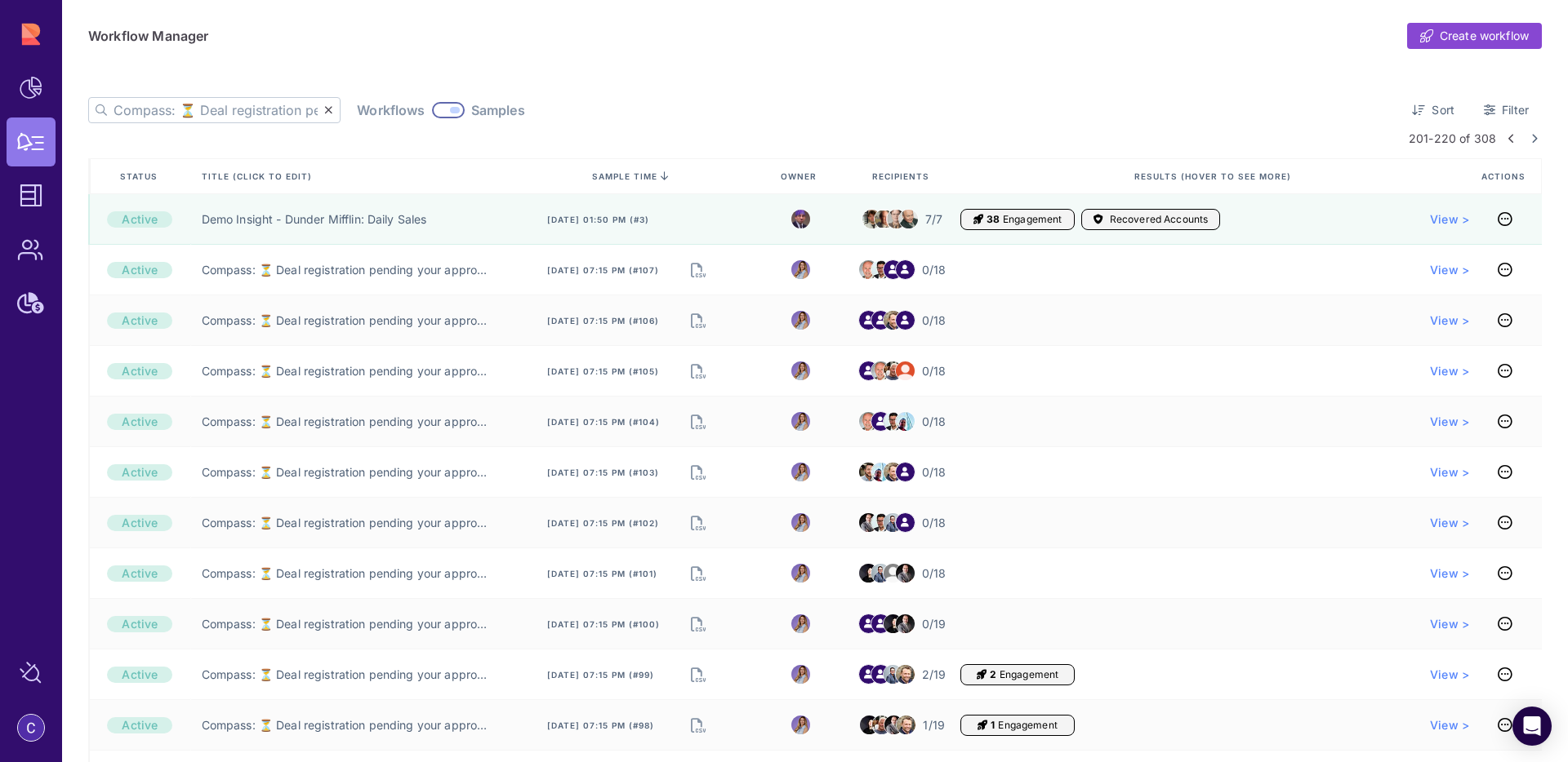
click at [1508, 137] on icon at bounding box center [1511, 138] width 7 height 9
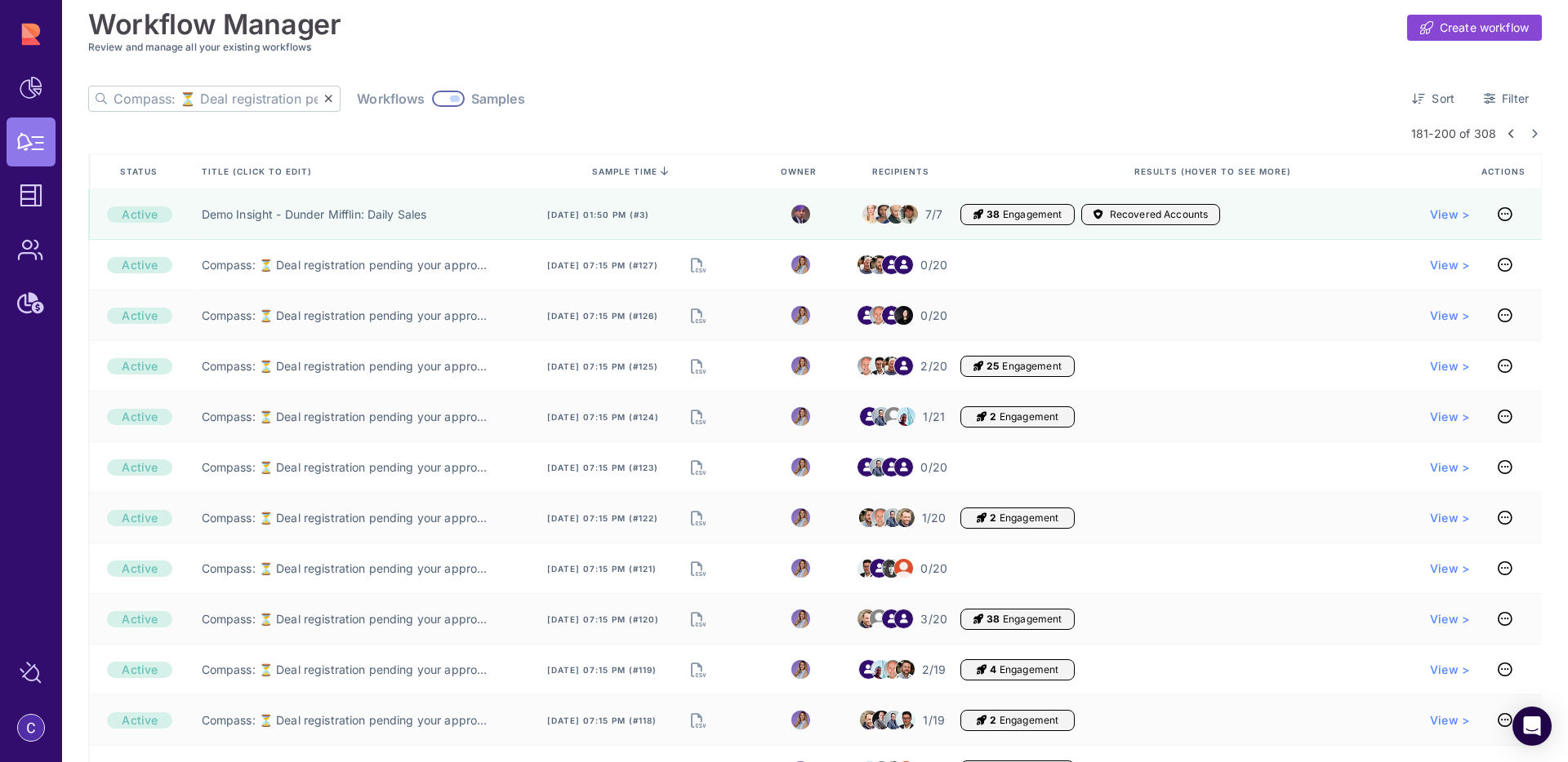
click at [1508, 132] on icon at bounding box center [1511, 134] width 7 height 9
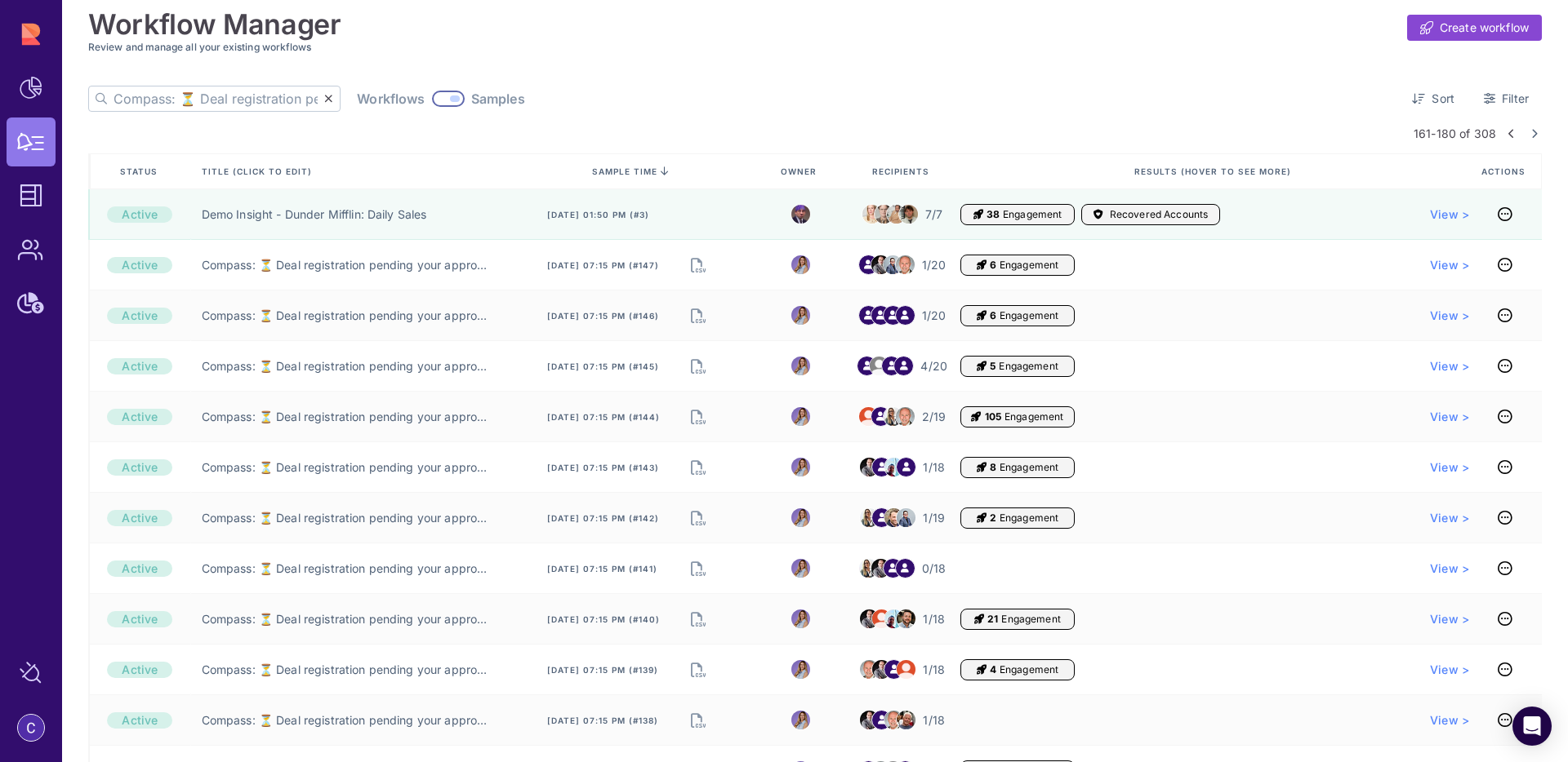
click at [1508, 136] on icon at bounding box center [1511, 134] width 7 height 9
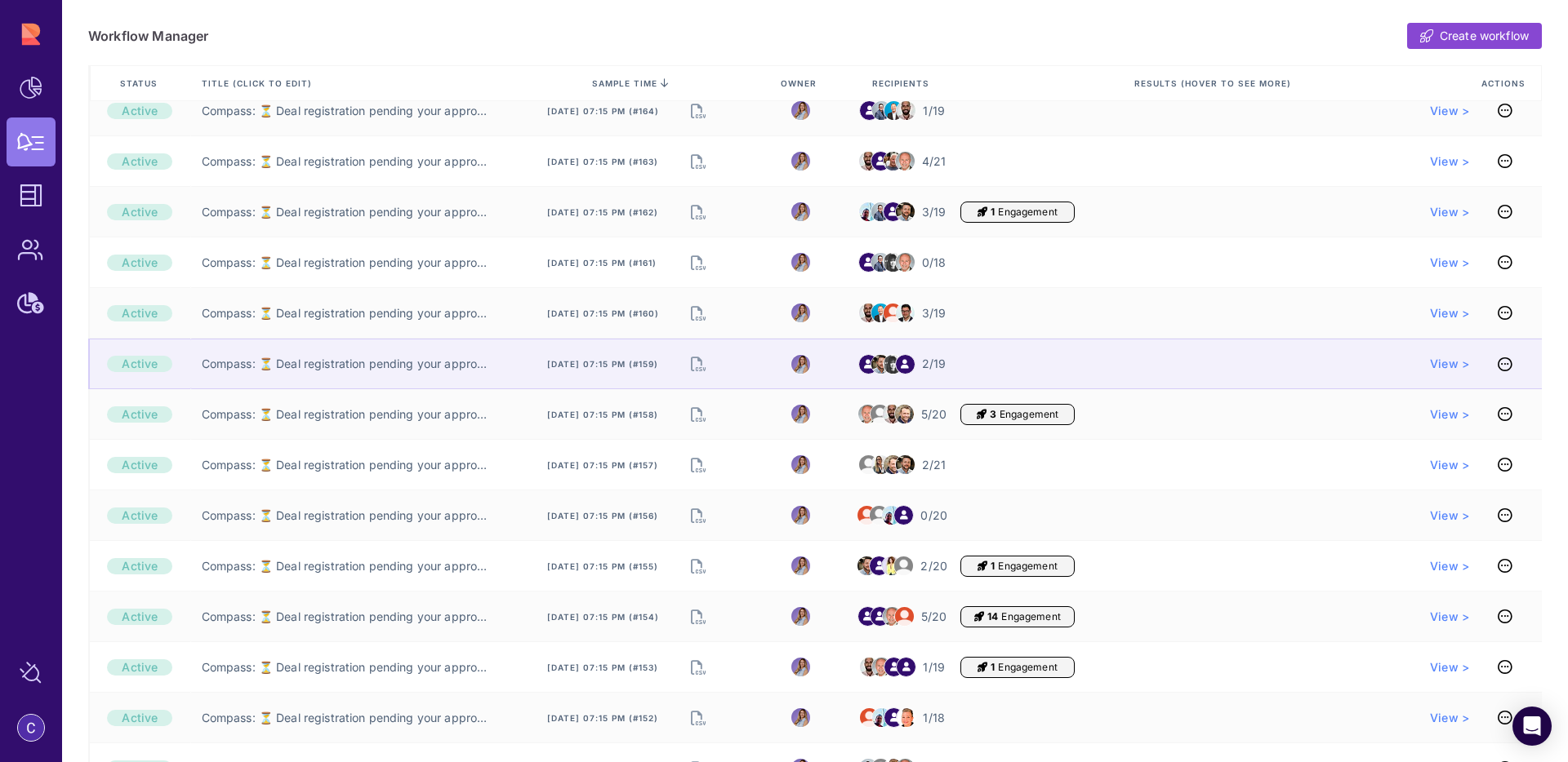
scroll to position [353, 0]
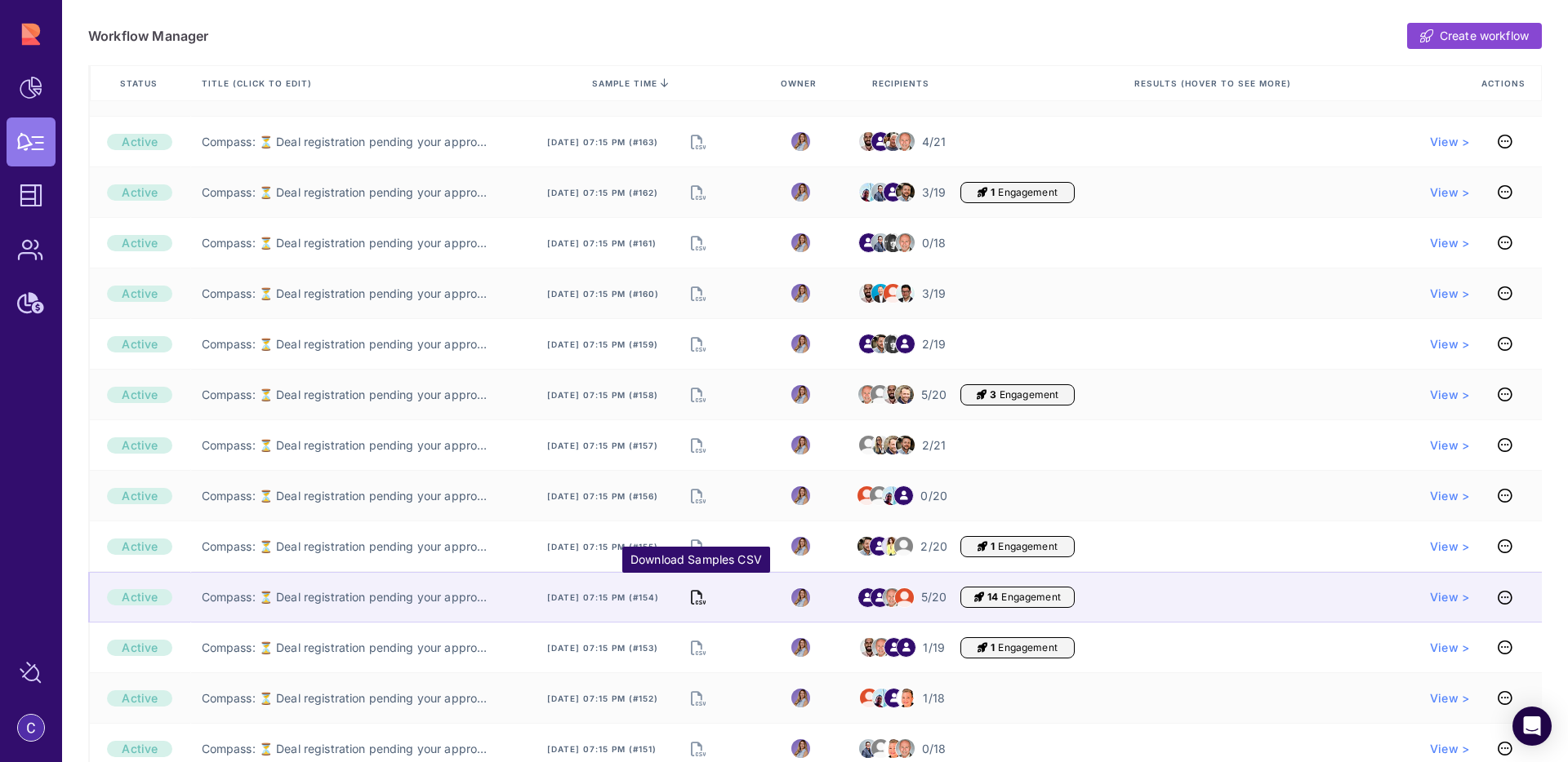
click at [693, 599] on icon "Download Samples CSV" at bounding box center [698, 597] width 15 height 22
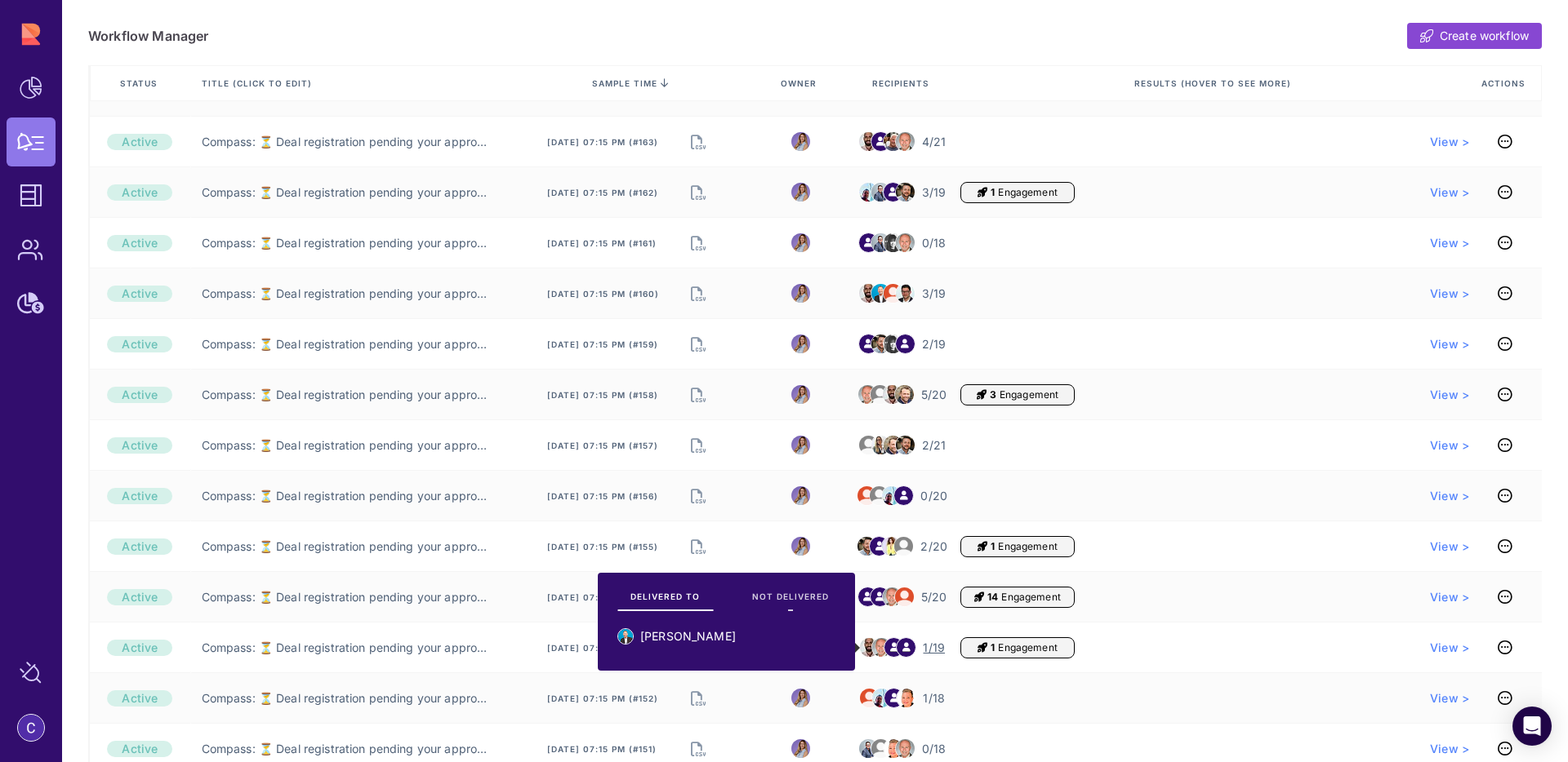
click at [763, 598] on span "NOT DELIVERED" at bounding box center [791, 597] width 77 height 11
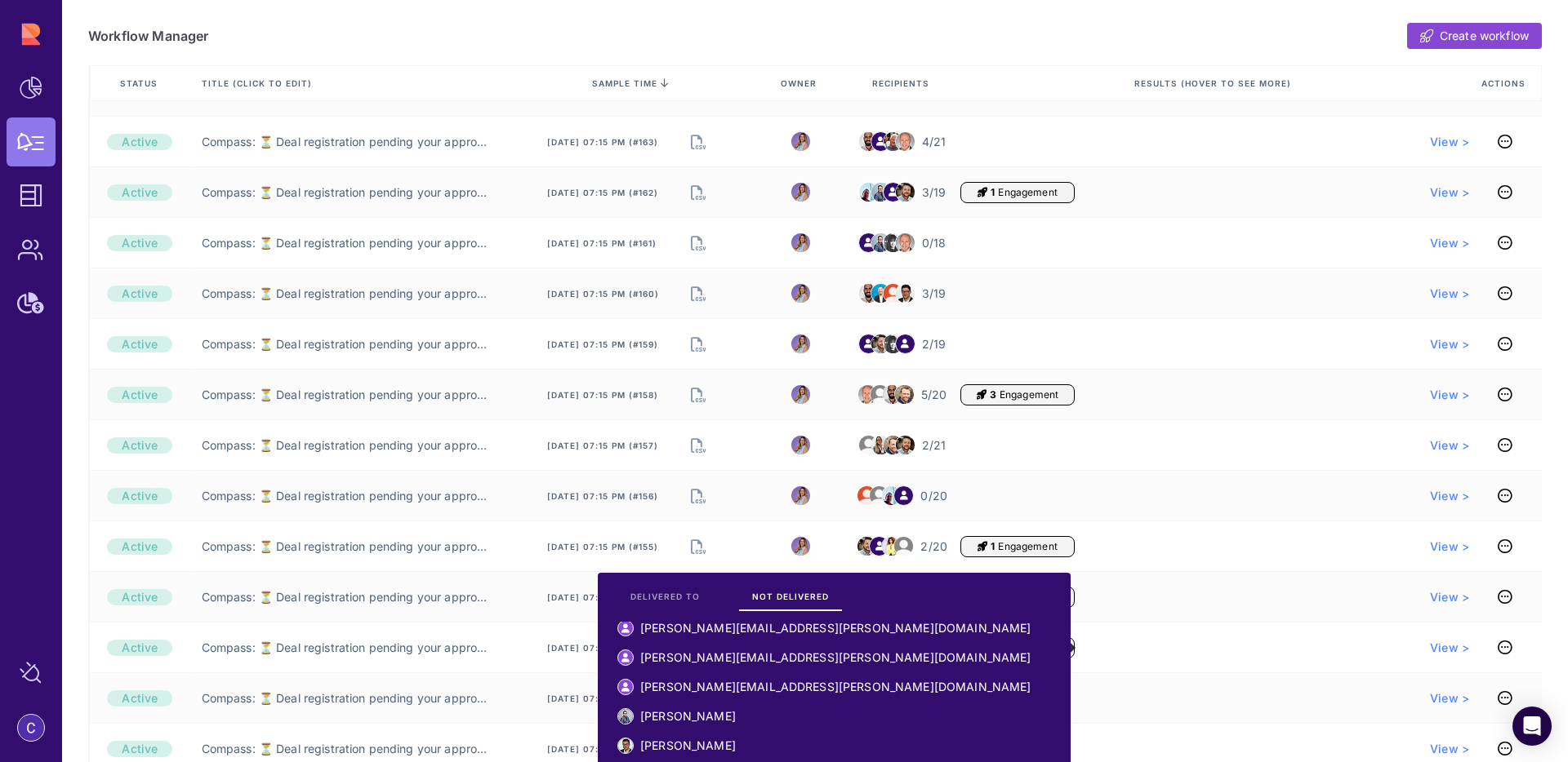
scroll to position [0, 0]
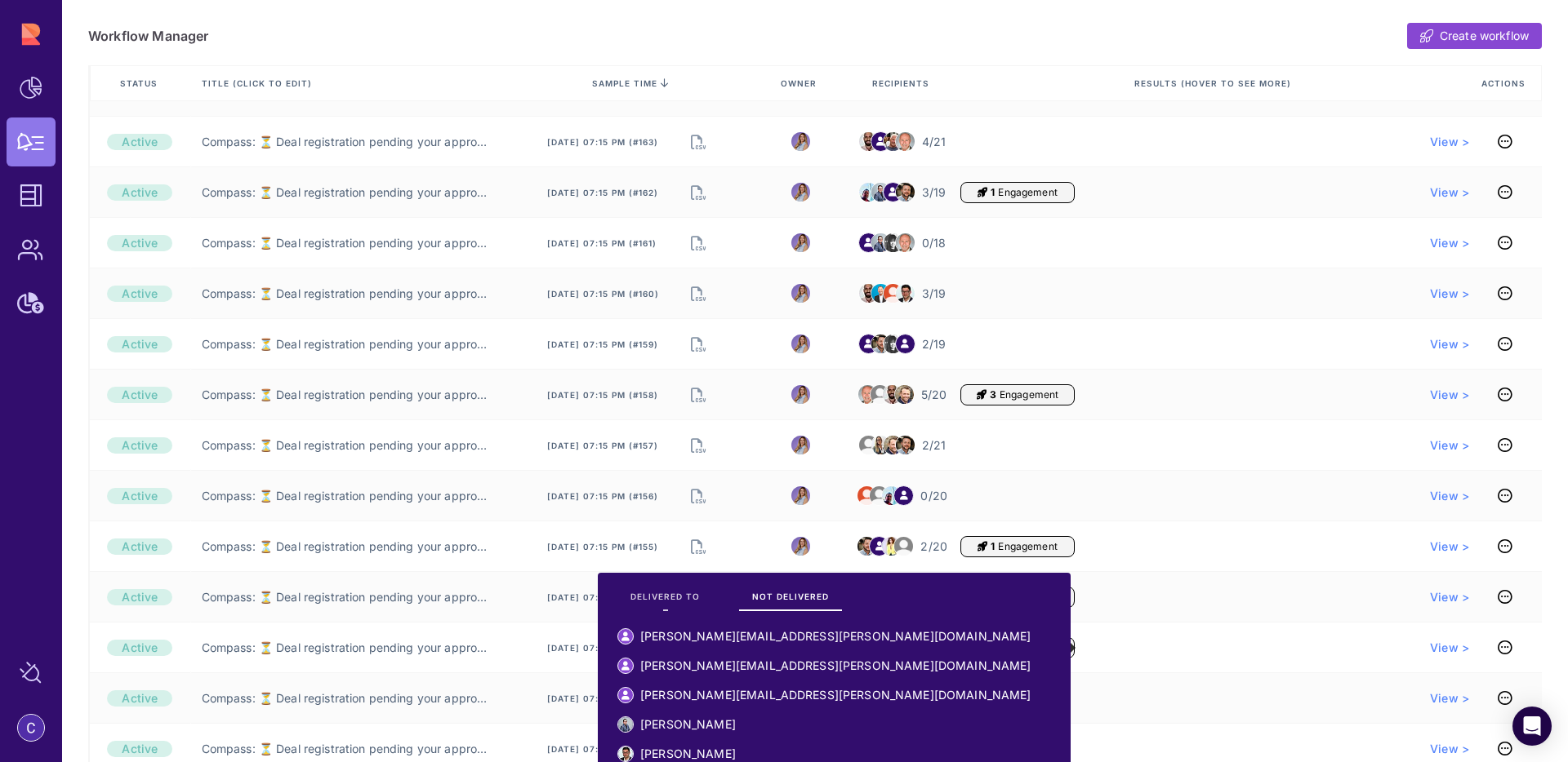
click at [672, 594] on span "DELIVERED TO" at bounding box center [665, 597] width 69 height 11
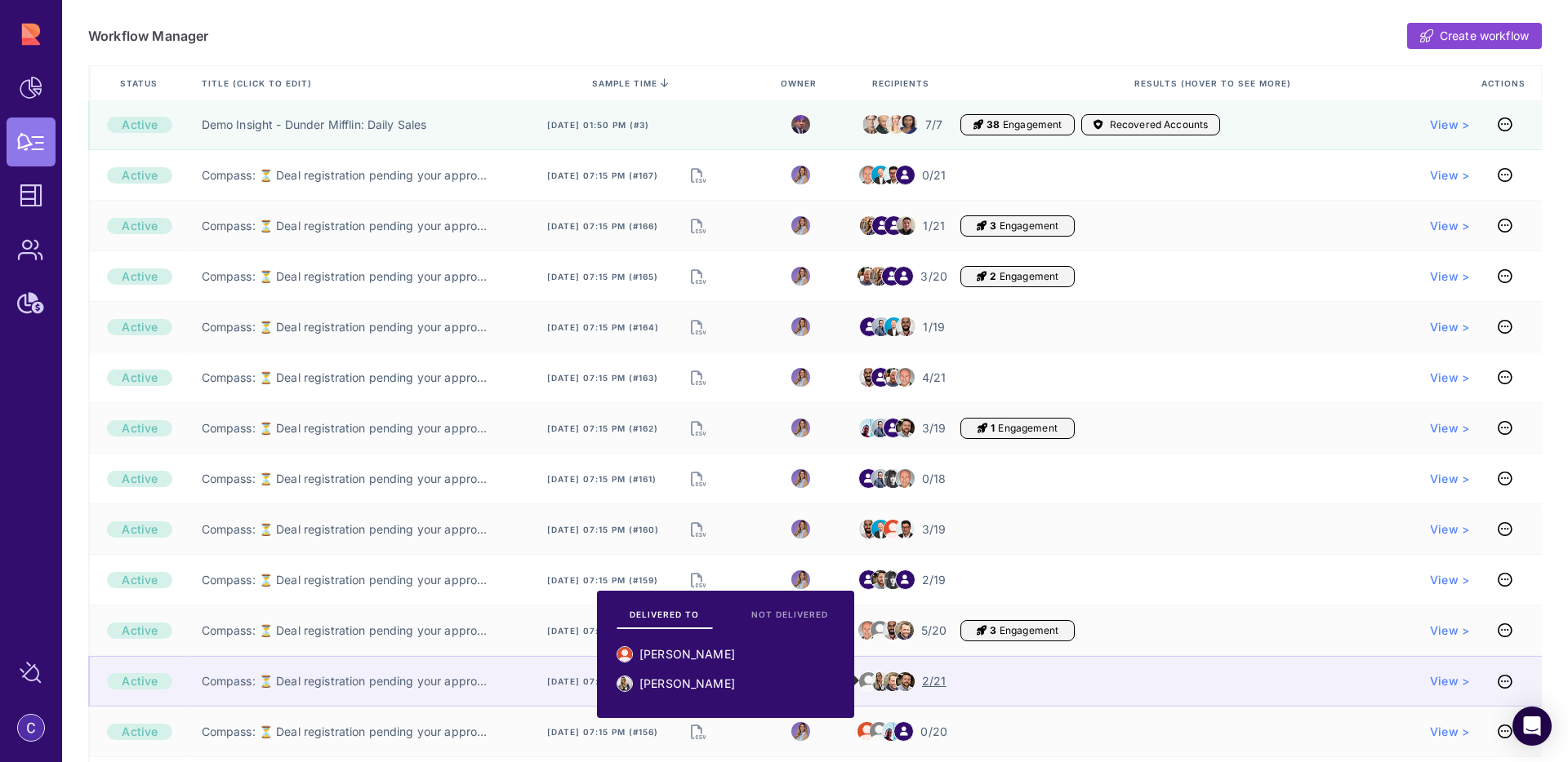
scroll to position [119, 0]
